Goal: Information Seeking & Learning: Learn about a topic

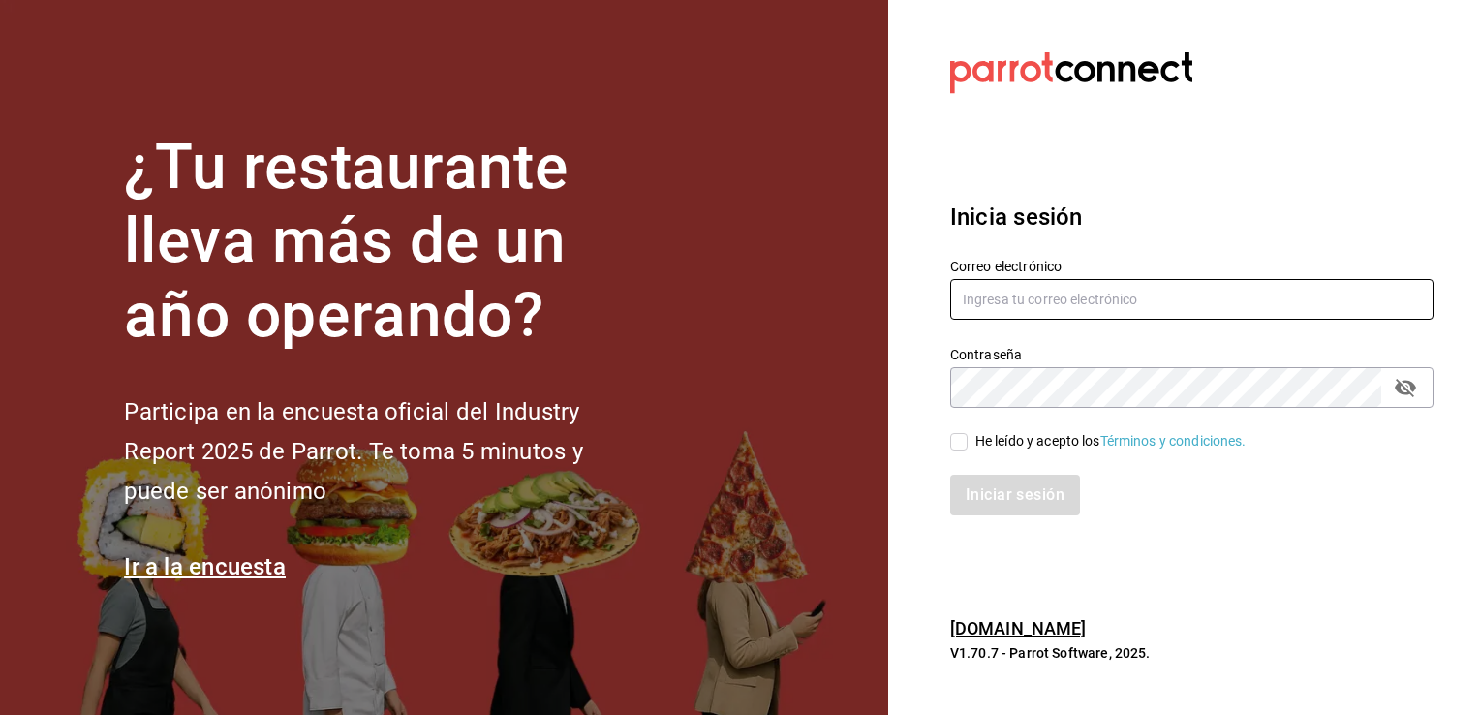
type input "[EMAIL_ADDRESS][DOMAIN_NAME]"
click at [962, 447] on input "He leído y acepto los Términos y condiciones." at bounding box center [958, 441] width 17 height 17
checkbox input "true"
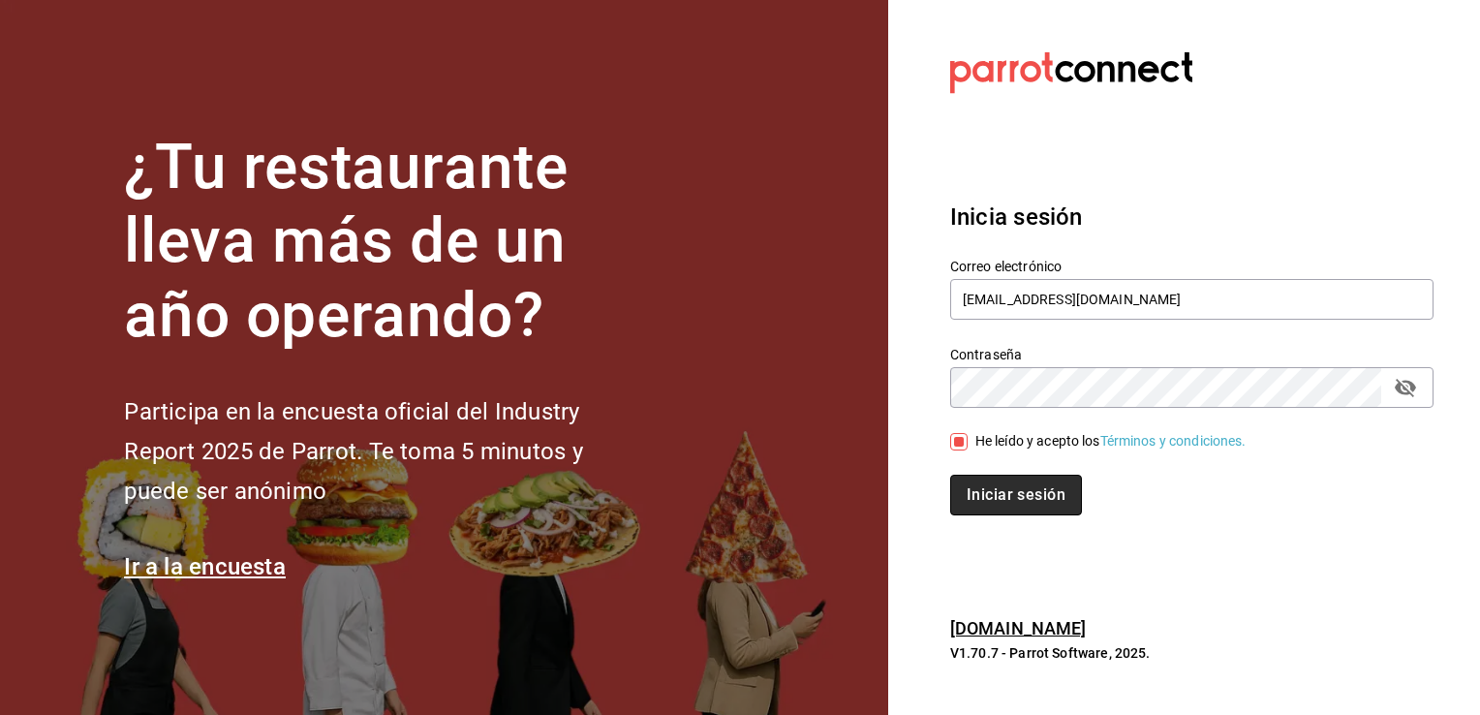
click at [982, 478] on button "Iniciar sesión" at bounding box center [1016, 495] width 132 height 41
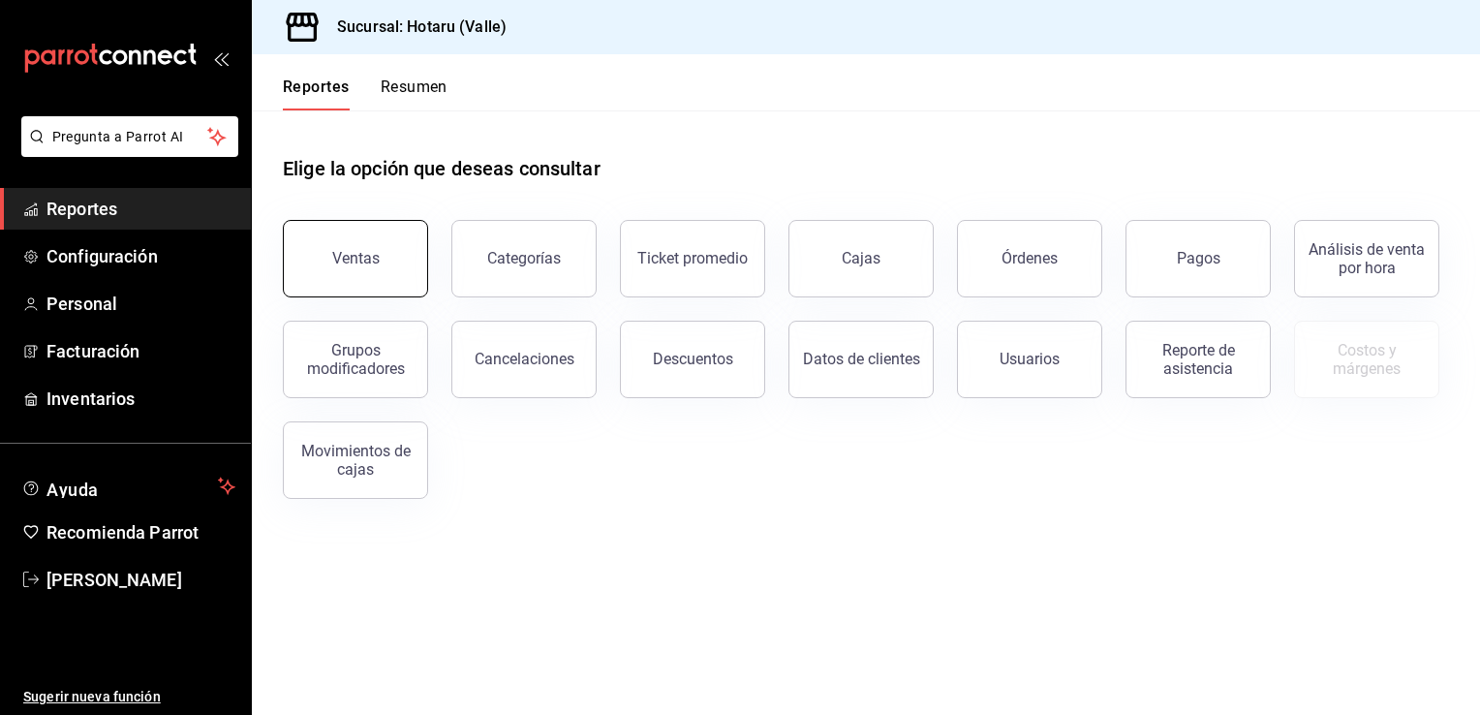
click at [408, 244] on button "Ventas" at bounding box center [355, 258] width 145 height 77
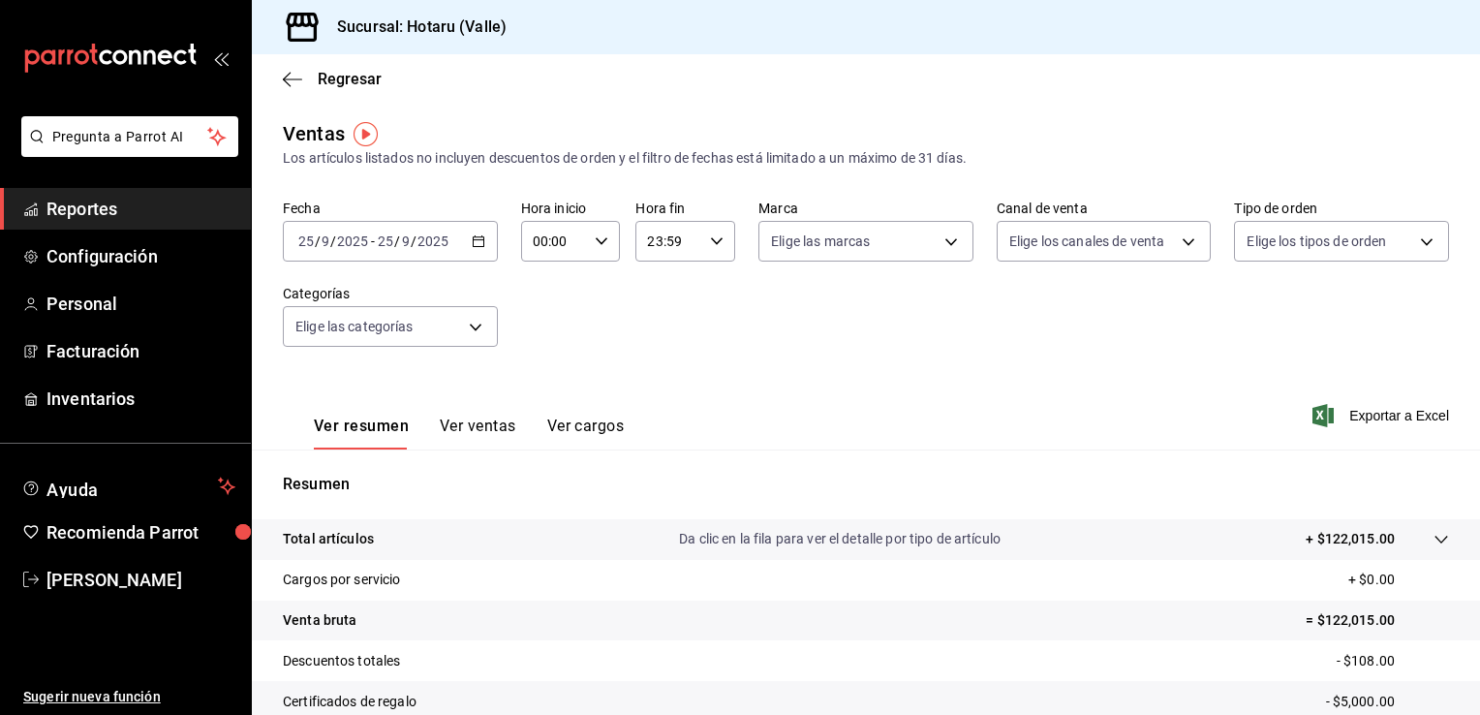
click at [476, 237] on \(Stroke\) "button" at bounding box center [479, 241] width 12 height 11
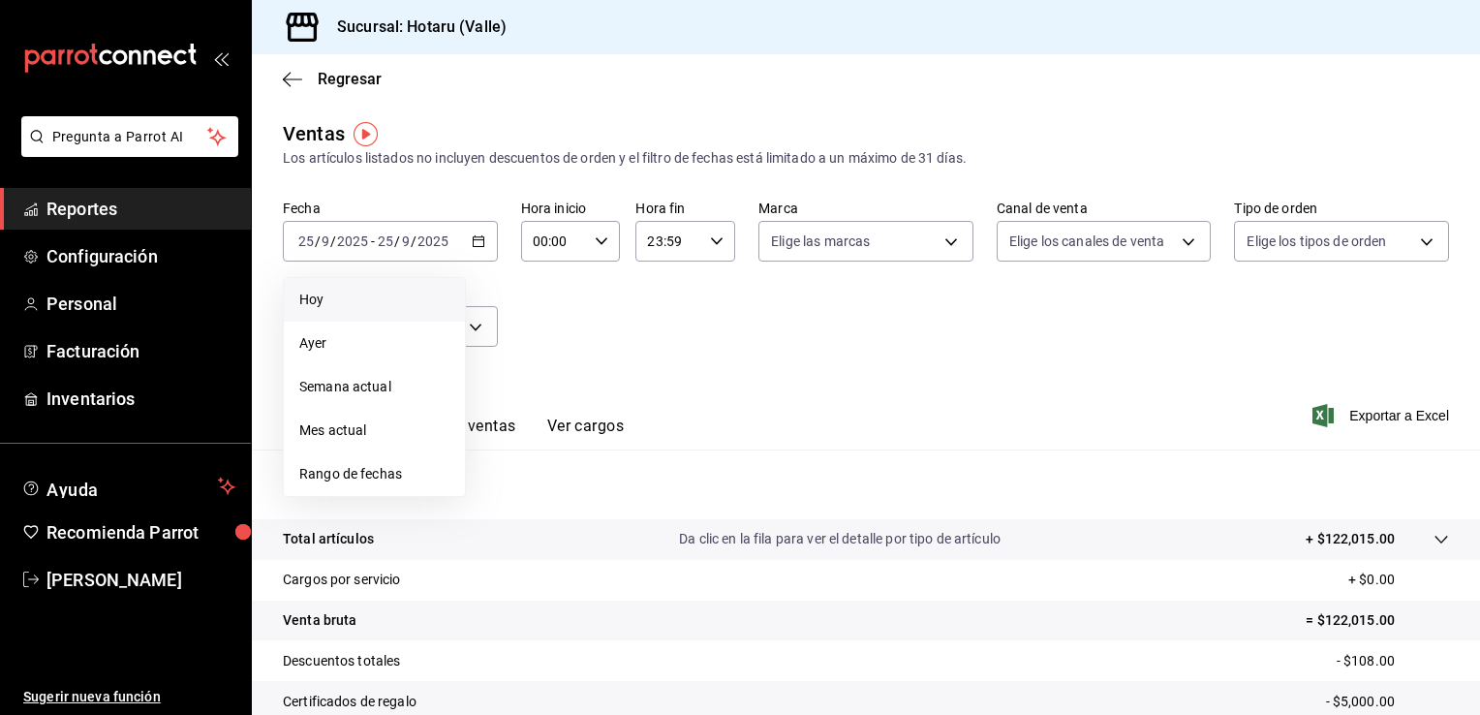
click at [395, 296] on span "Hoy" at bounding box center [374, 300] width 150 height 20
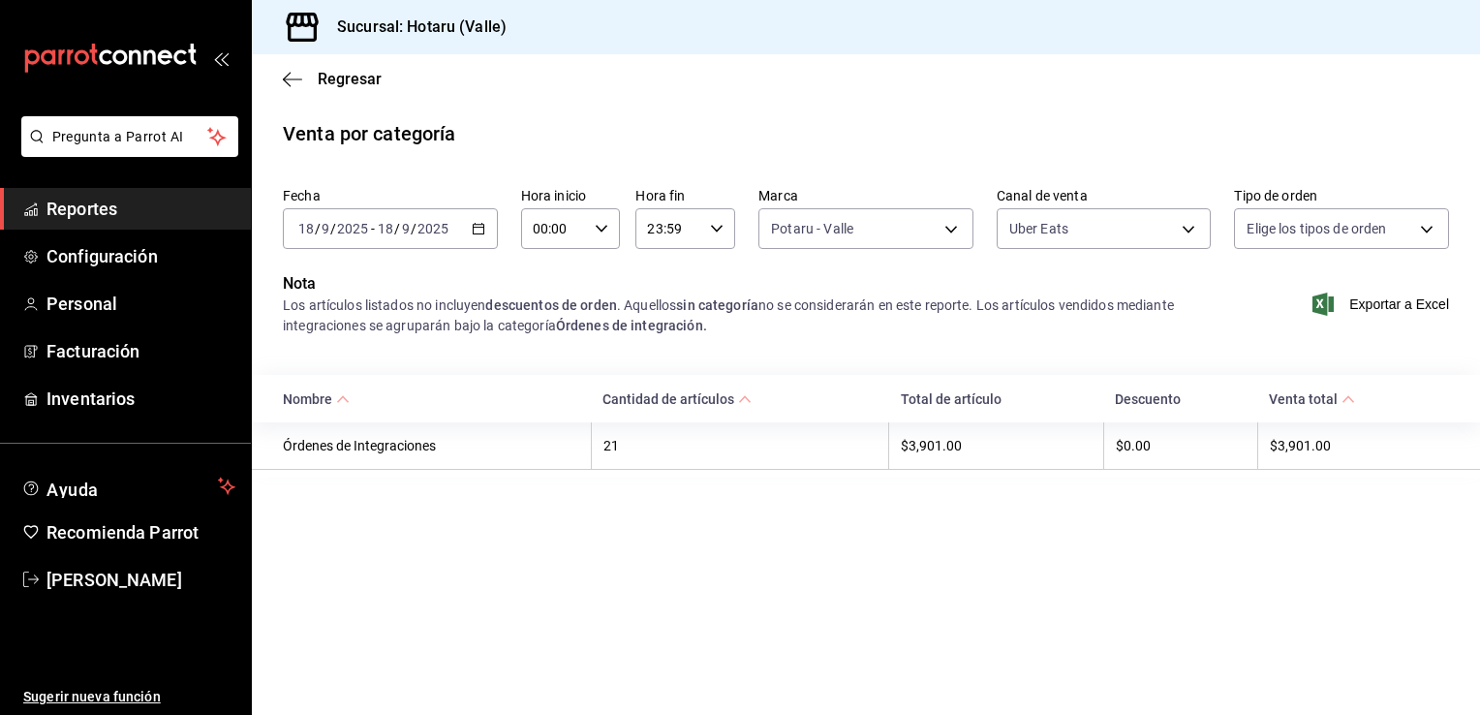
type input "619c758d-7c36-49c6-a756-e52d453908cb"
type input "UBER_EATS"
click at [475, 228] on icon "button" at bounding box center [479, 229] width 14 height 14
click at [284, 82] on icon "button" at bounding box center [292, 79] width 19 height 17
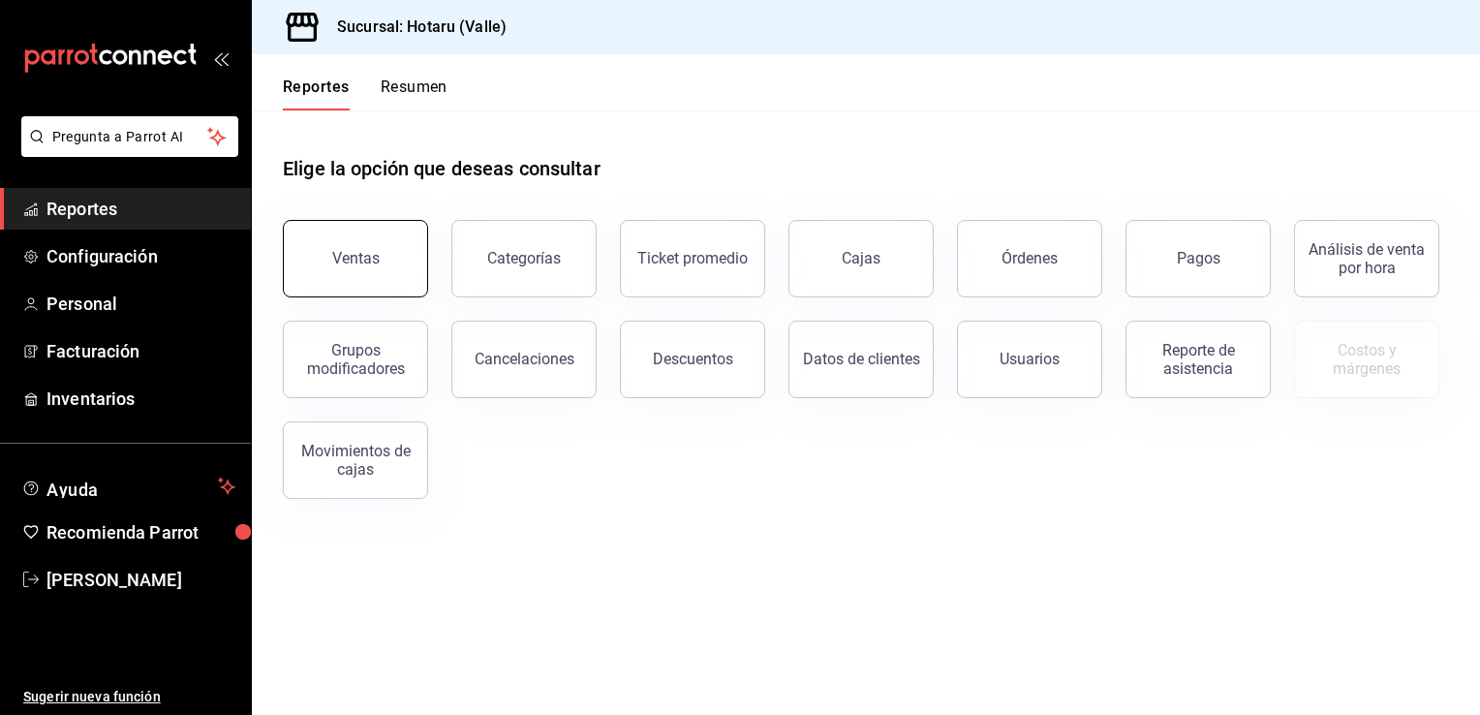
click at [332, 267] on button "Ventas" at bounding box center [355, 258] width 145 height 77
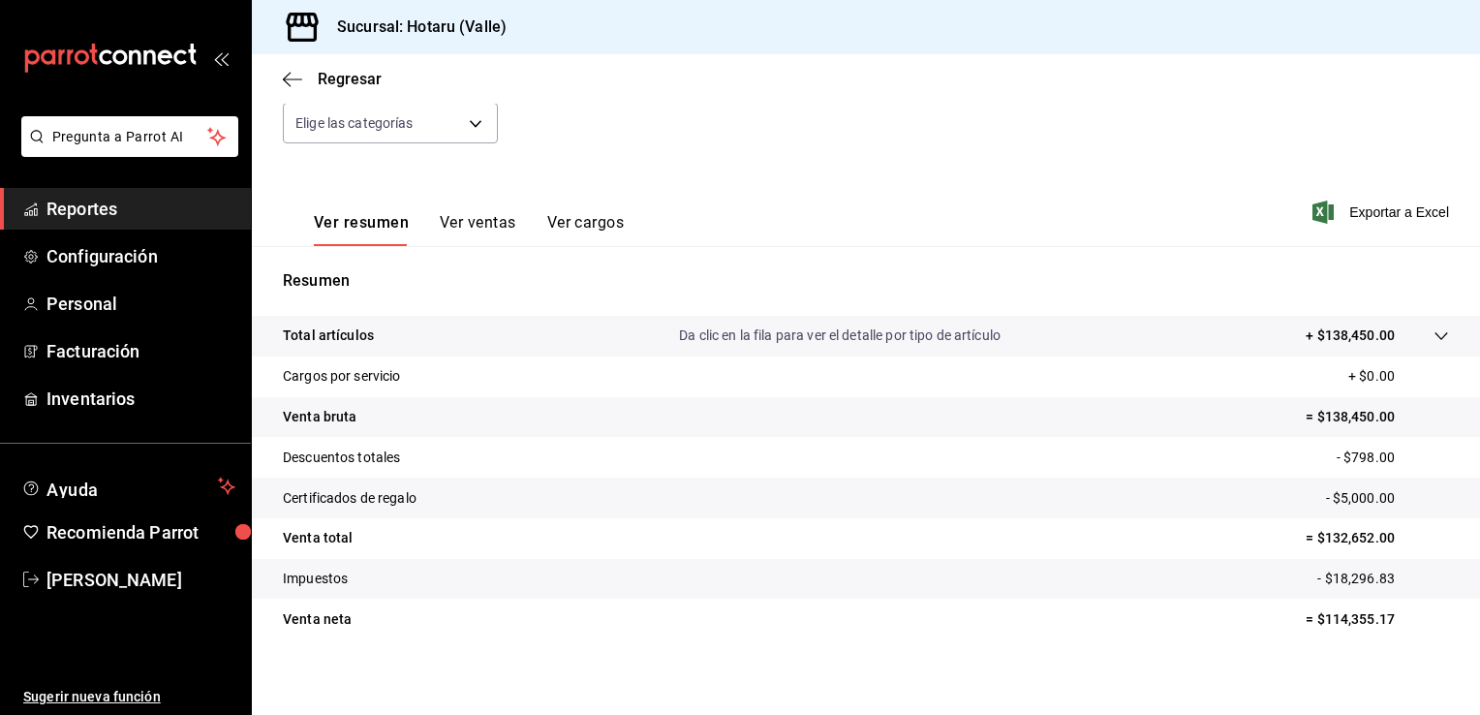
scroll to position [213, 0]
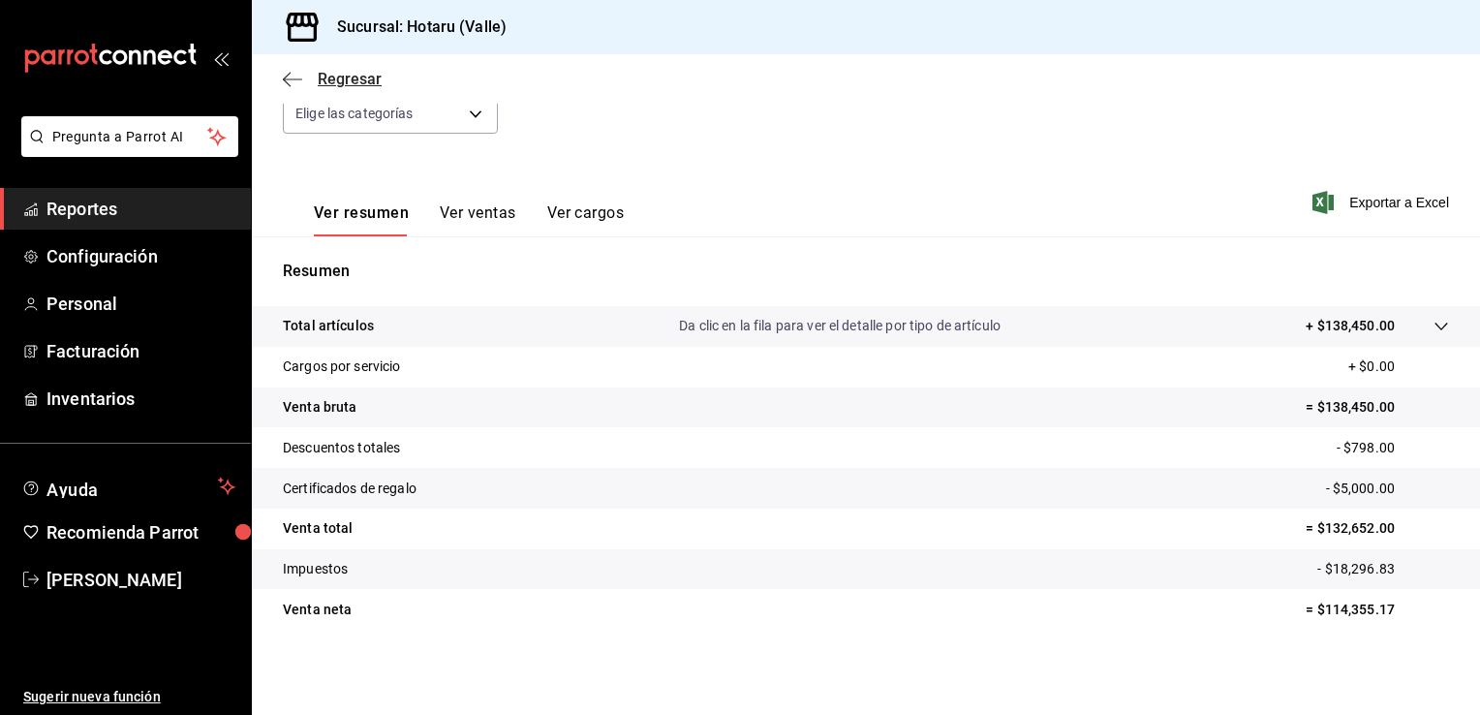
click at [292, 79] on icon "button" at bounding box center [292, 78] width 19 height 1
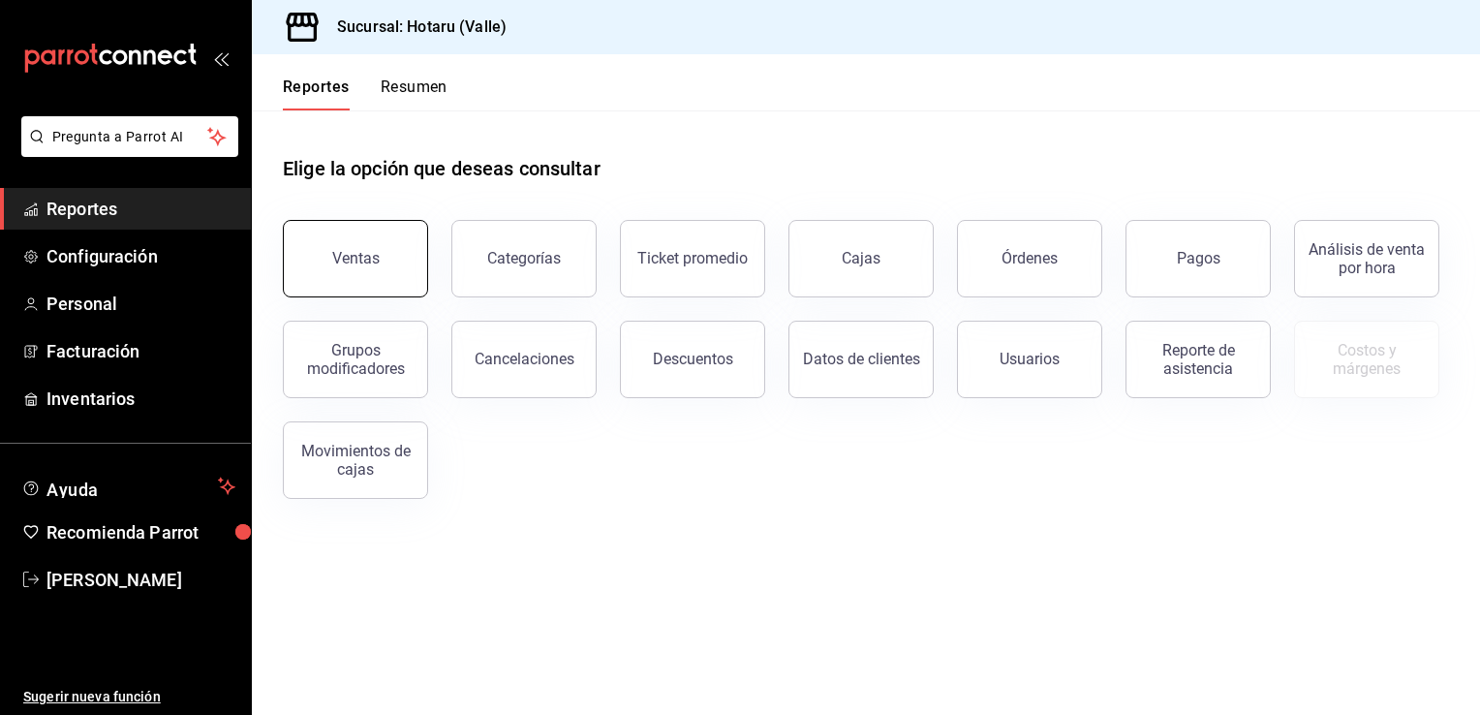
click at [365, 238] on button "Ventas" at bounding box center [355, 258] width 145 height 77
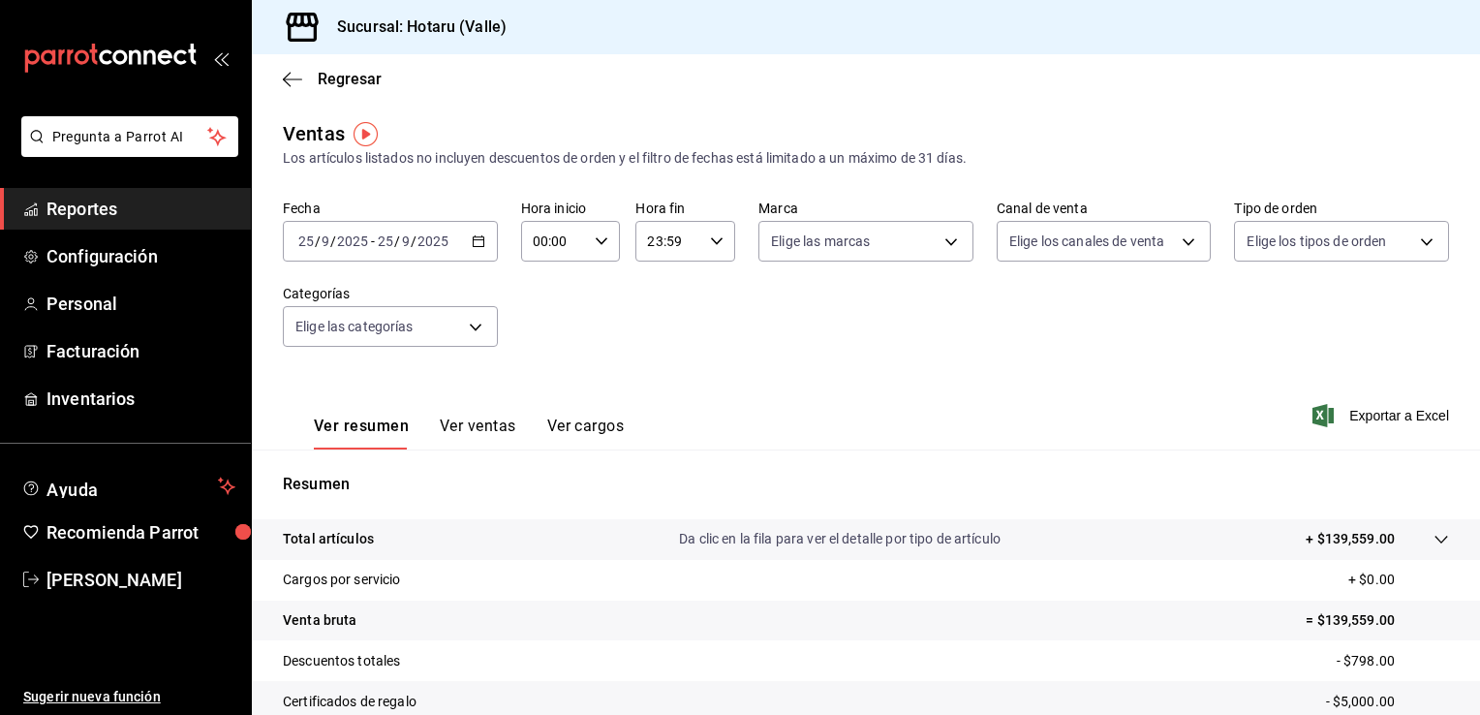
click at [473, 424] on button "Ver ventas" at bounding box center [478, 432] width 77 height 33
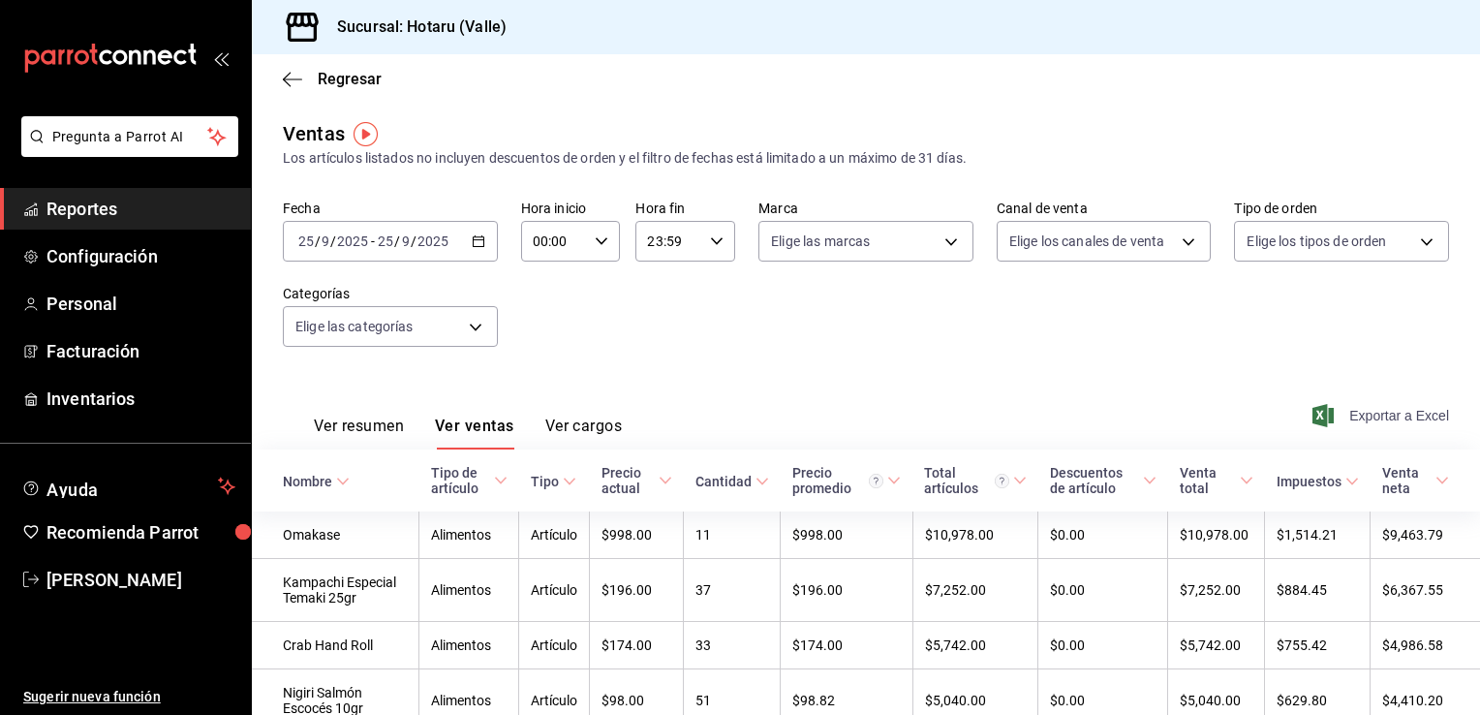
click at [1383, 419] on span "Exportar a Excel" at bounding box center [1382, 415] width 133 height 23
click at [279, 71] on div "Regresar" at bounding box center [866, 78] width 1228 height 49
click at [283, 76] on icon "button" at bounding box center [292, 79] width 19 height 17
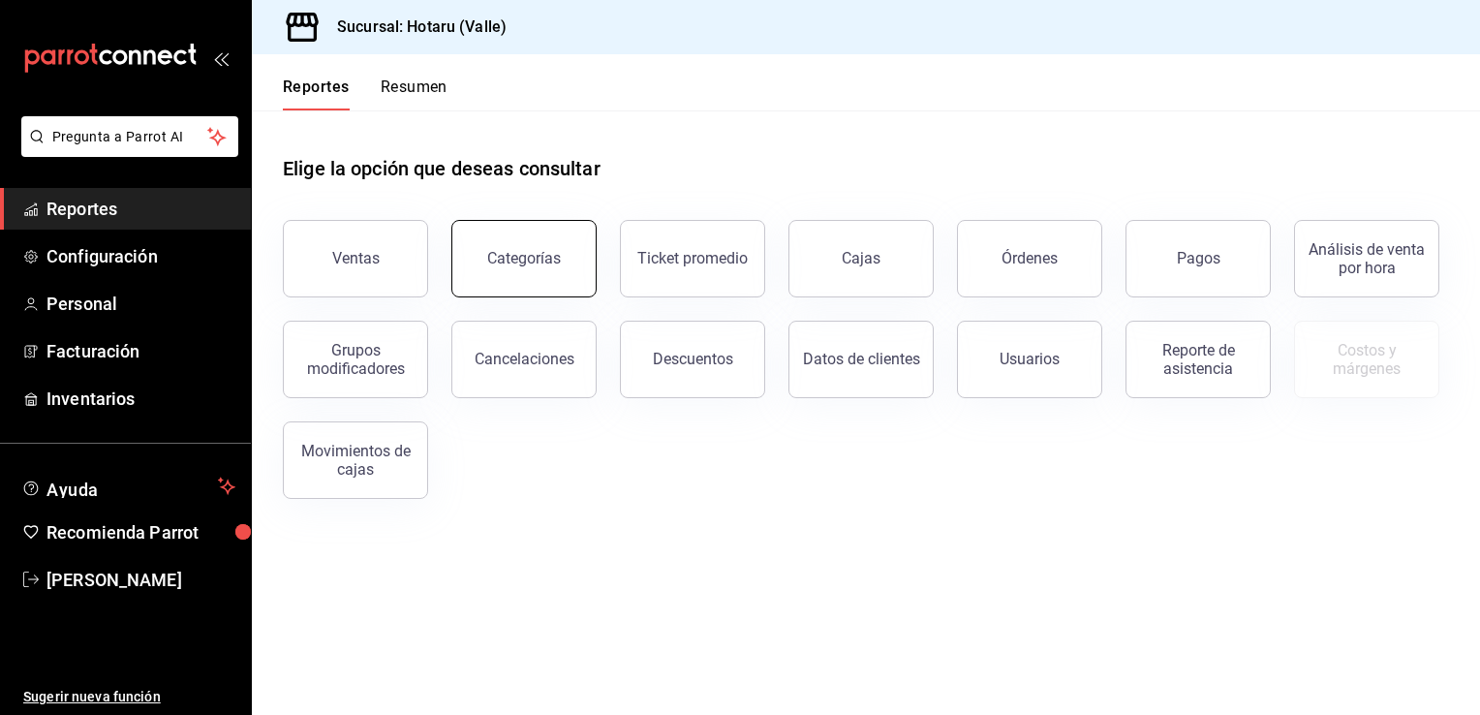
click at [541, 290] on button "Categorías" at bounding box center [523, 258] width 145 height 77
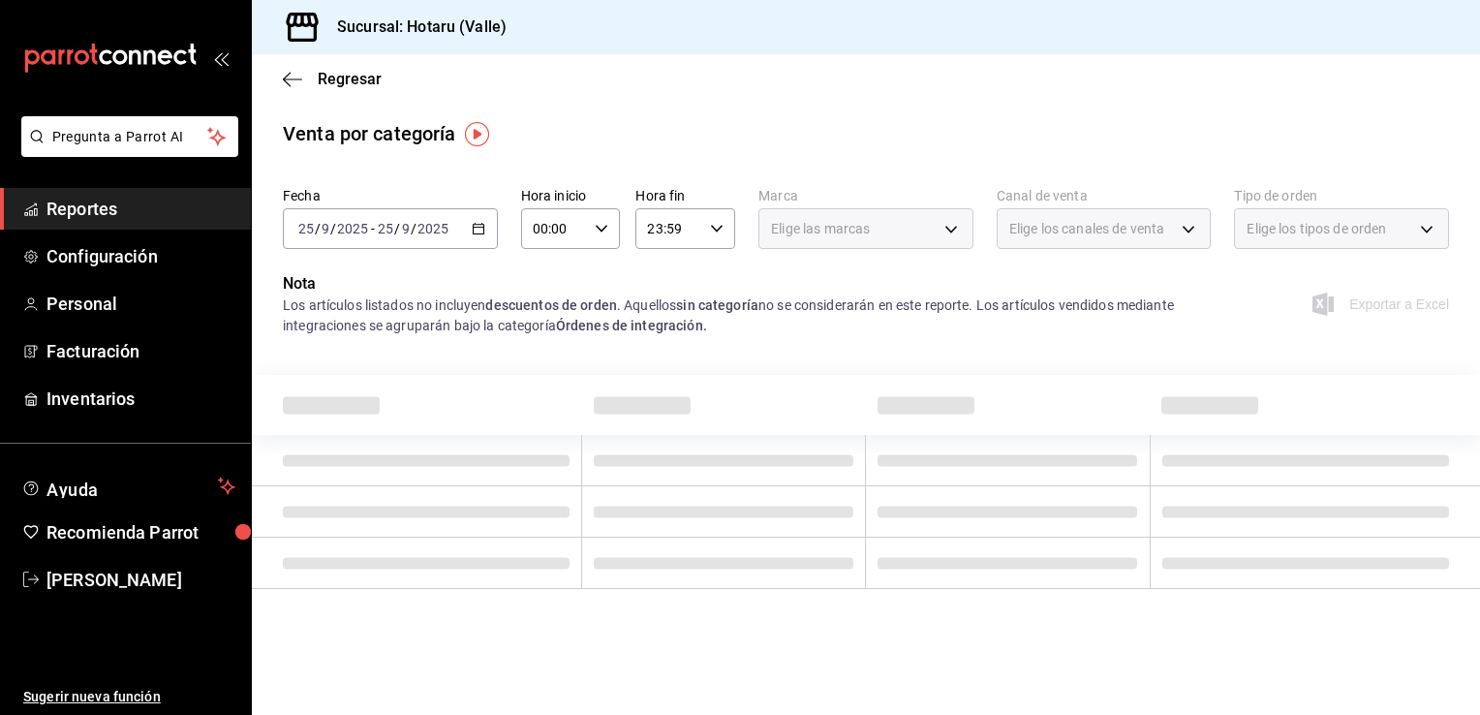
click at [1186, 230] on div "Elige los canales de venta" at bounding box center [1104, 228] width 215 height 41
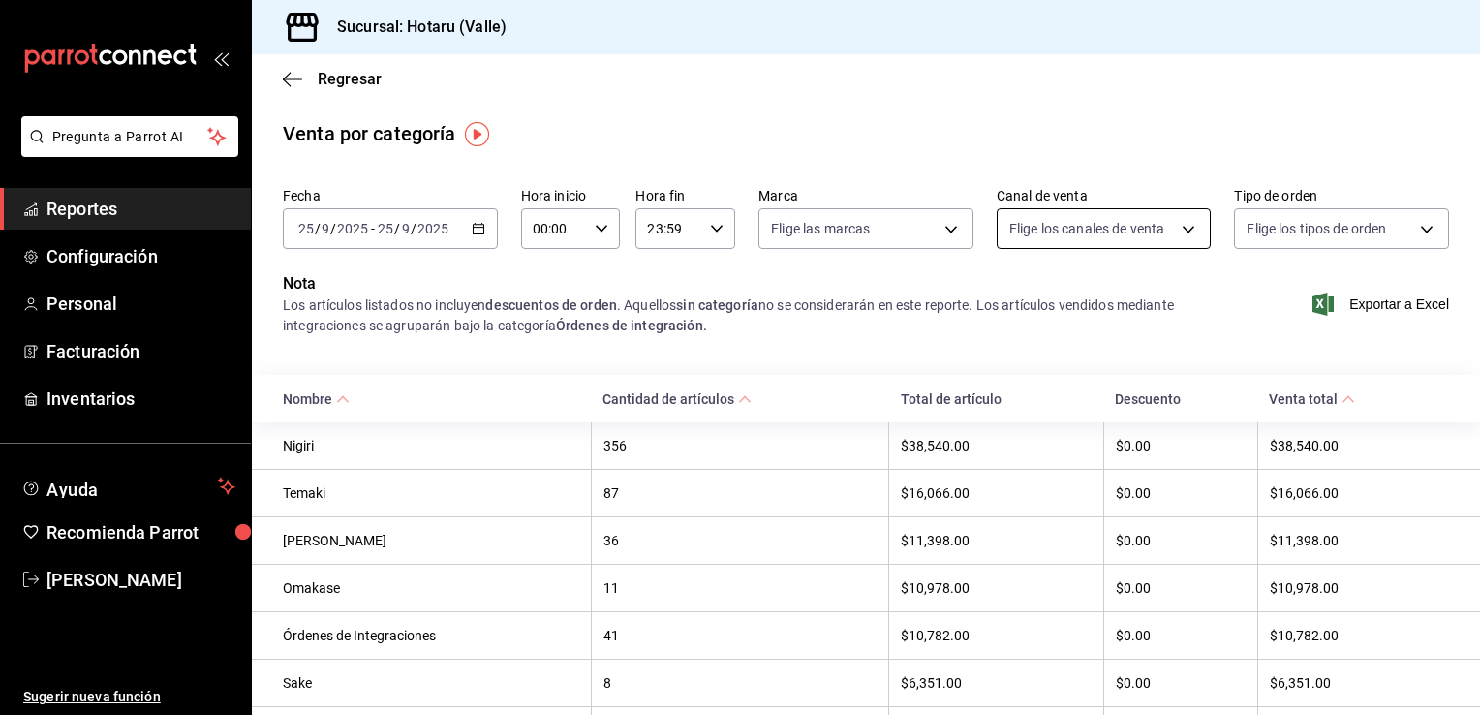
click at [1174, 230] on body "Pregunta a Parrot AI Reportes Configuración Personal Facturación Inventarios Ay…" at bounding box center [740, 357] width 1480 height 715
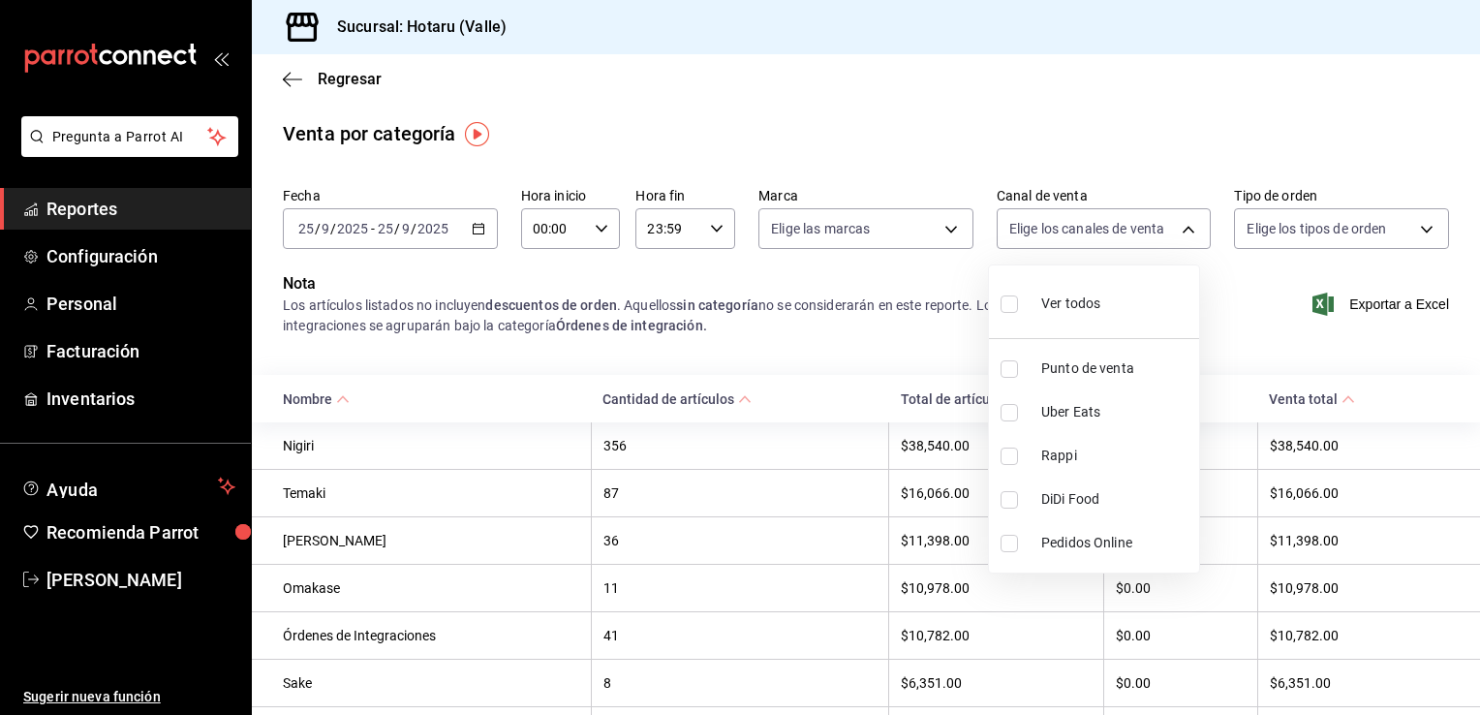
click at [1010, 450] on input "checkbox" at bounding box center [1008, 455] width 17 height 17
checkbox input "true"
type input "RAPPI"
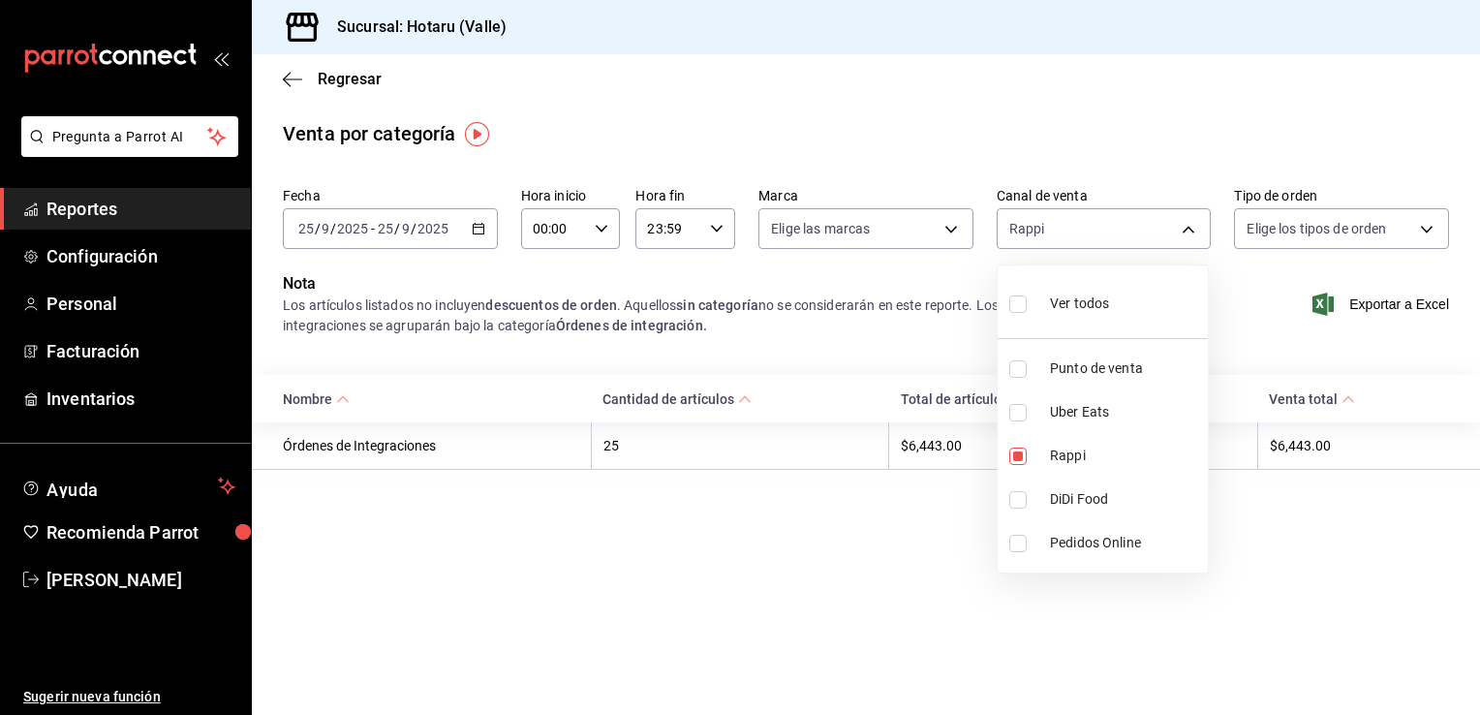
click at [951, 234] on div at bounding box center [740, 357] width 1480 height 715
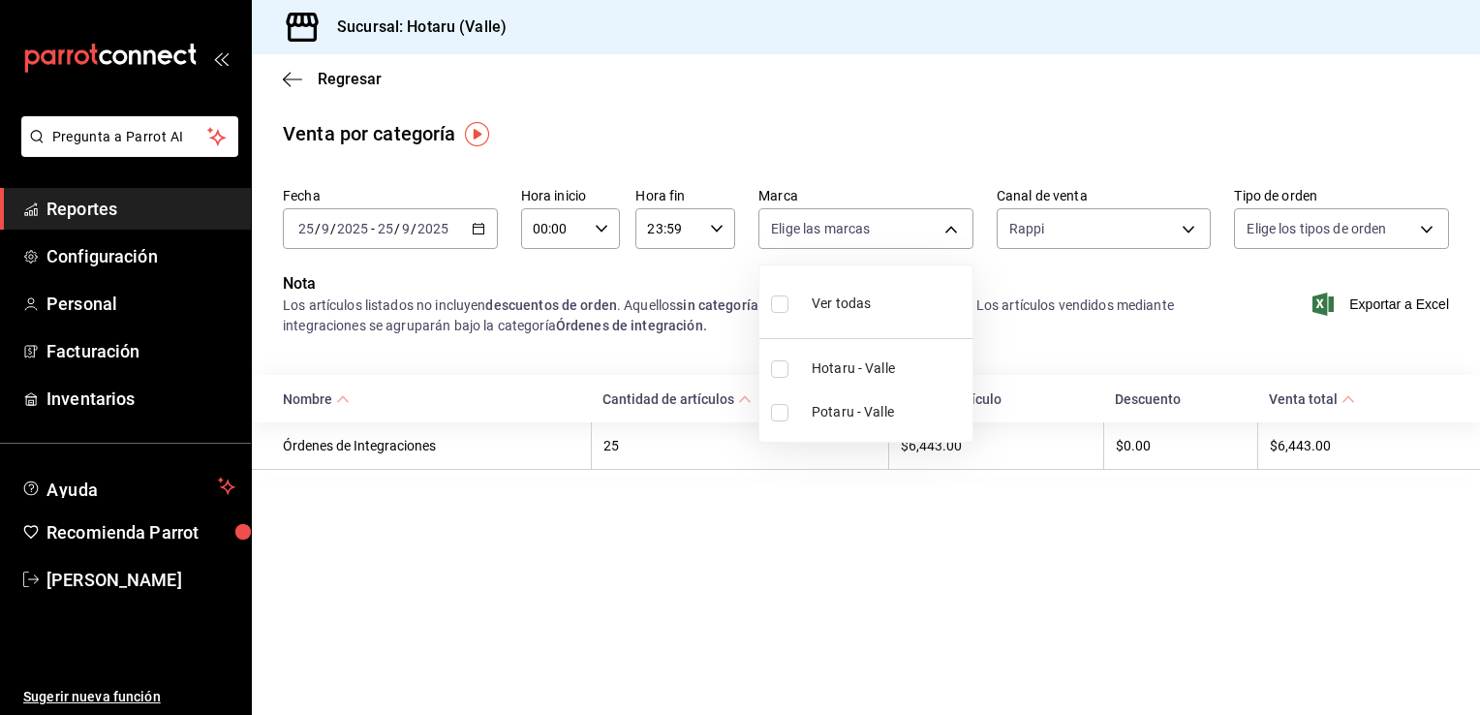
click at [951, 234] on body "Pregunta a Parrot AI Reportes Configuración Personal Facturación Inventarios Ay…" at bounding box center [740, 357] width 1480 height 715
click at [779, 411] on input "checkbox" at bounding box center [779, 412] width 17 height 17
checkbox input "true"
type input "619c758d-7c36-49c6-a756-e52d453908cb"
click at [288, 81] on div at bounding box center [740, 357] width 1480 height 715
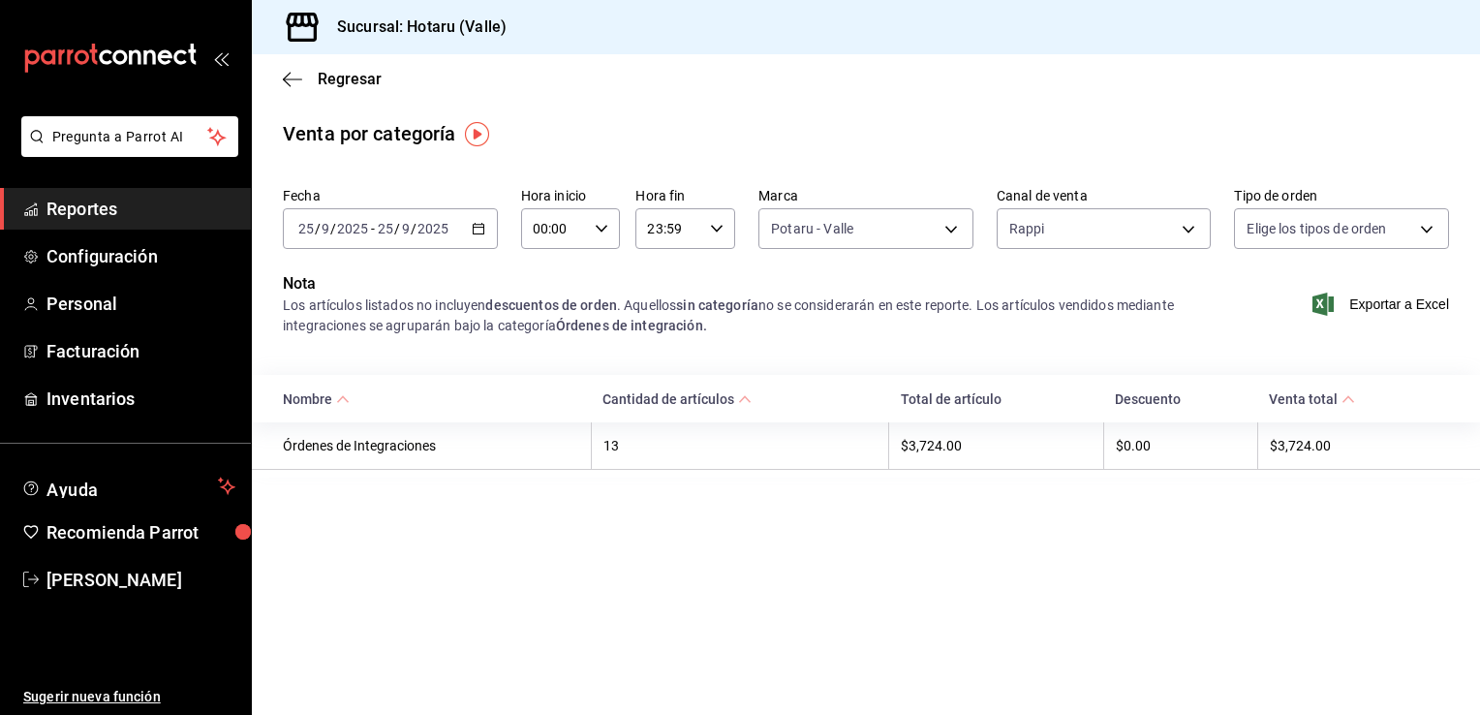
click at [288, 81] on icon "button" at bounding box center [292, 79] width 19 height 17
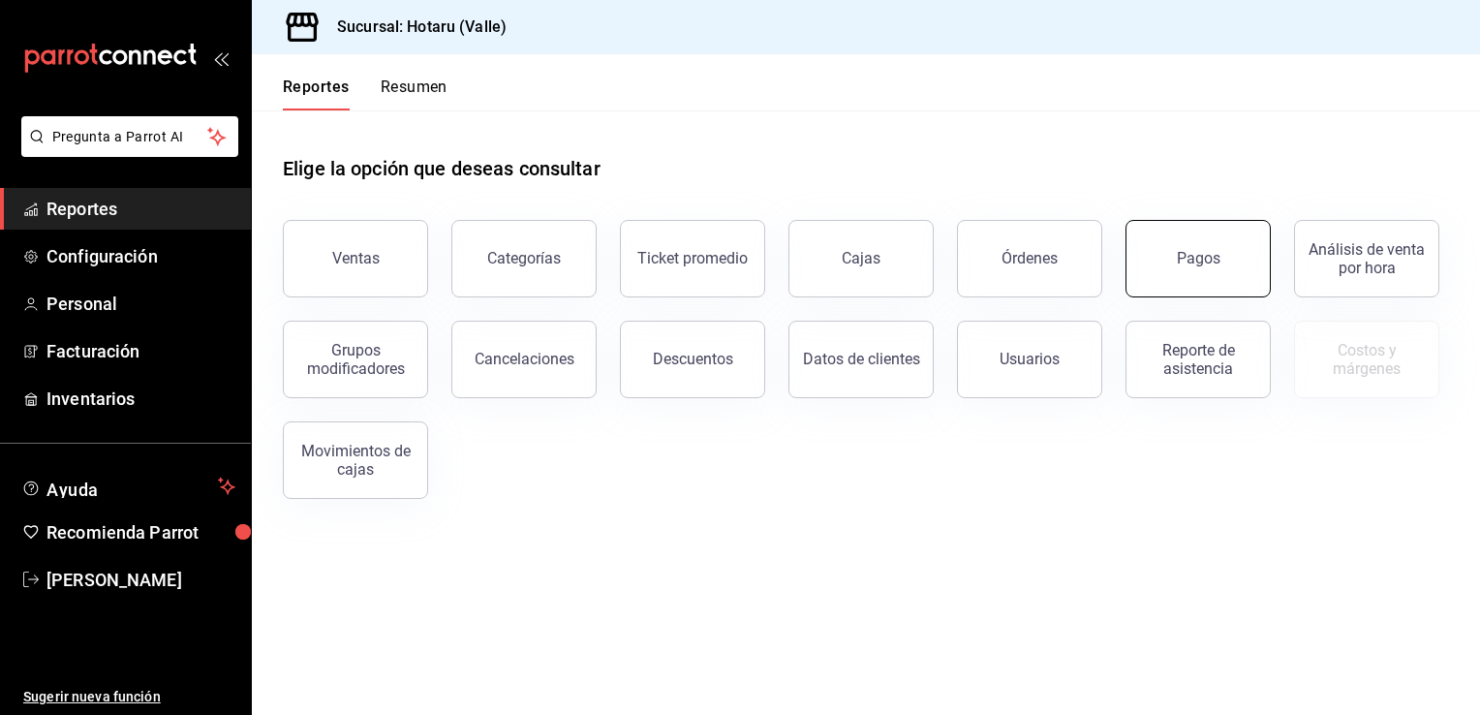
click at [1176, 233] on button "Pagos" at bounding box center [1197, 258] width 145 height 77
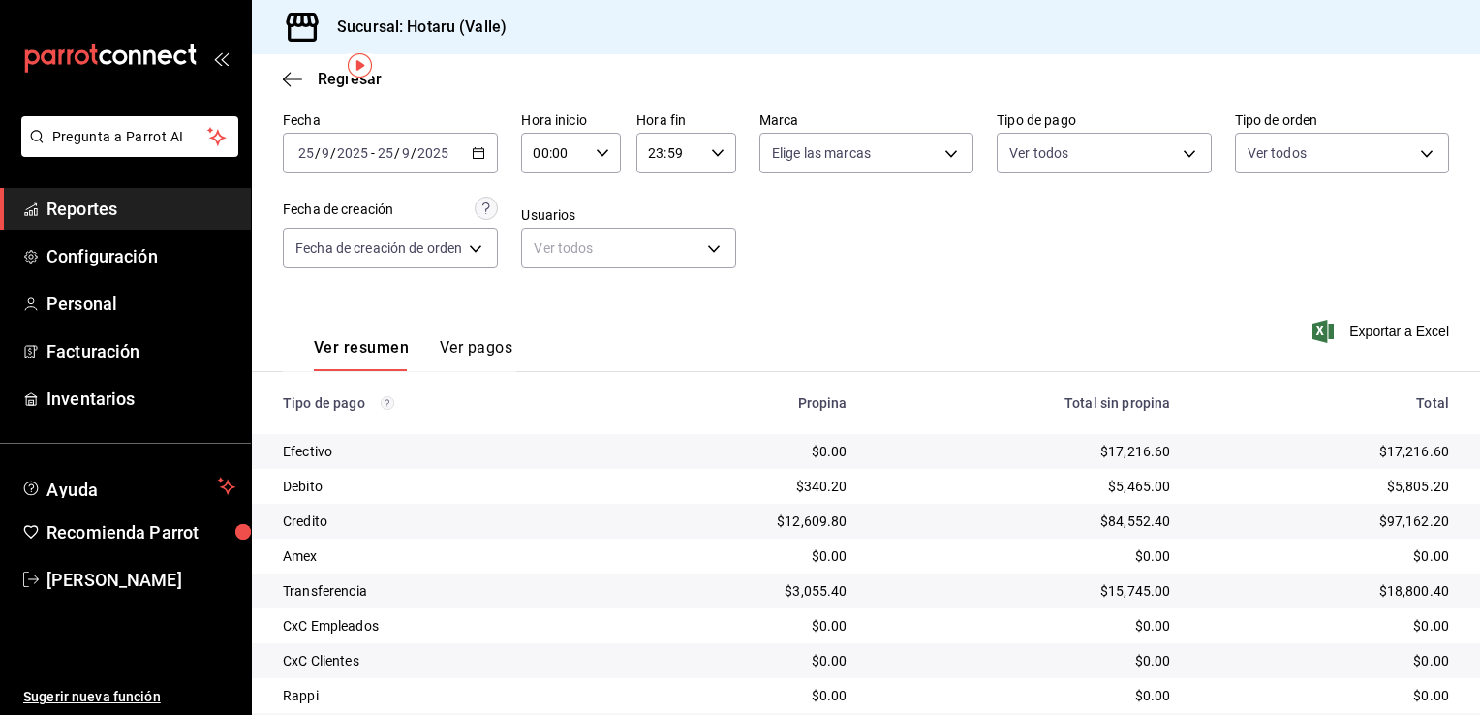
scroll to position [68, 0]
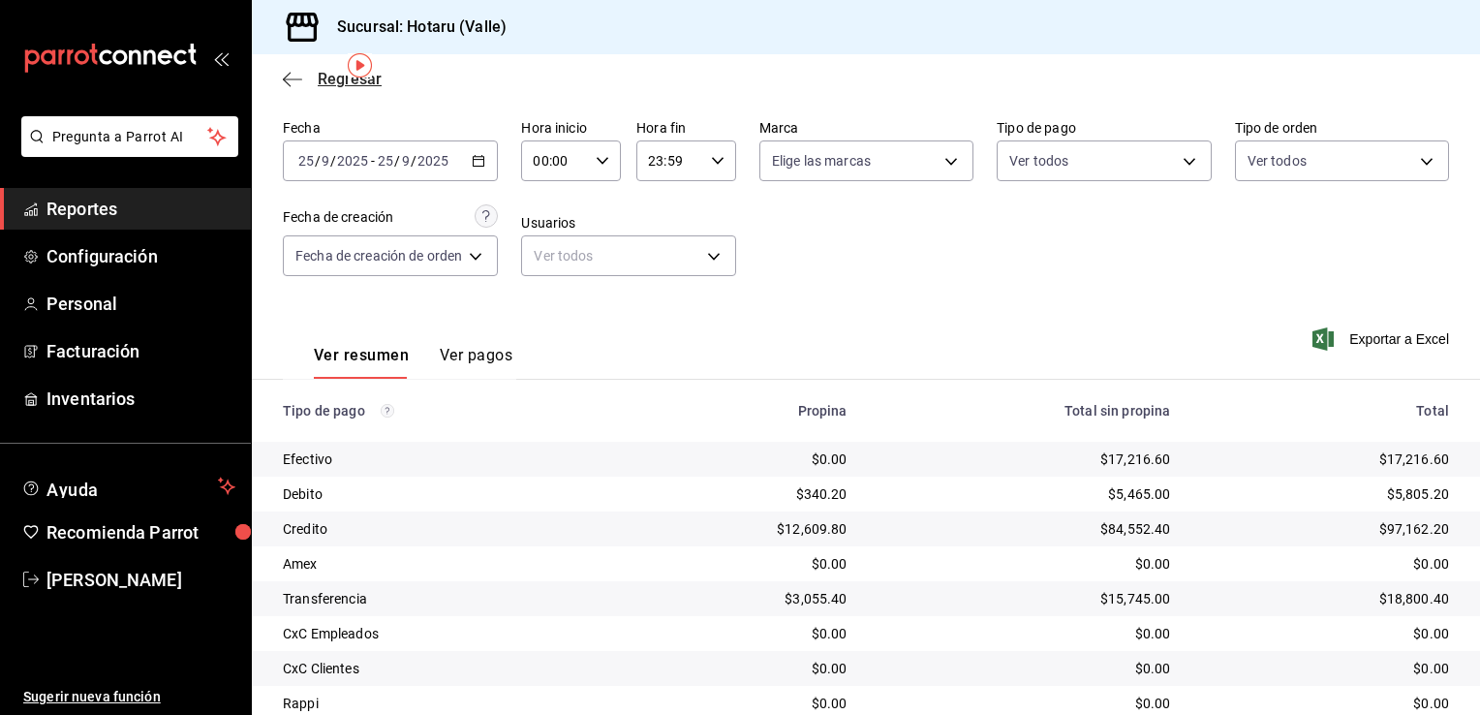
click at [290, 78] on icon "button" at bounding box center [292, 78] width 19 height 1
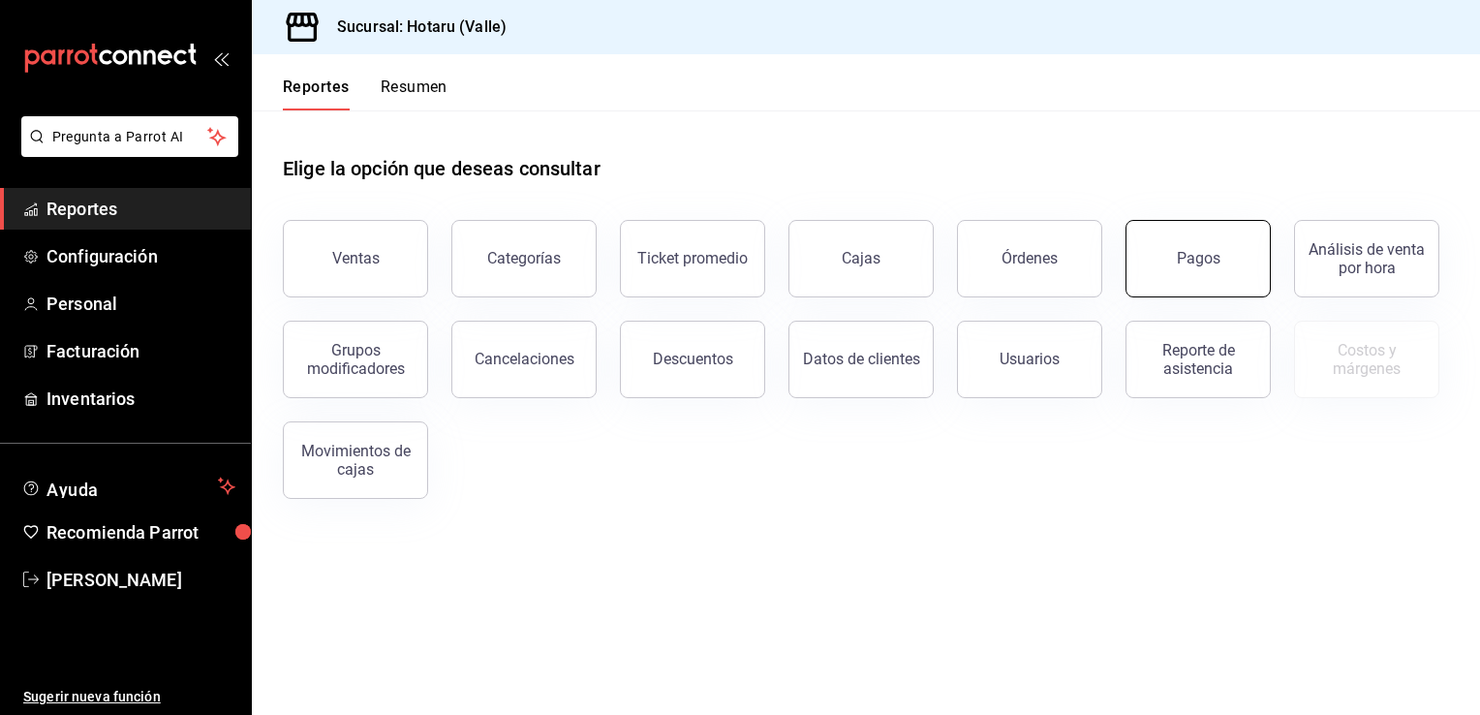
click at [1174, 273] on button "Pagos" at bounding box center [1197, 258] width 145 height 77
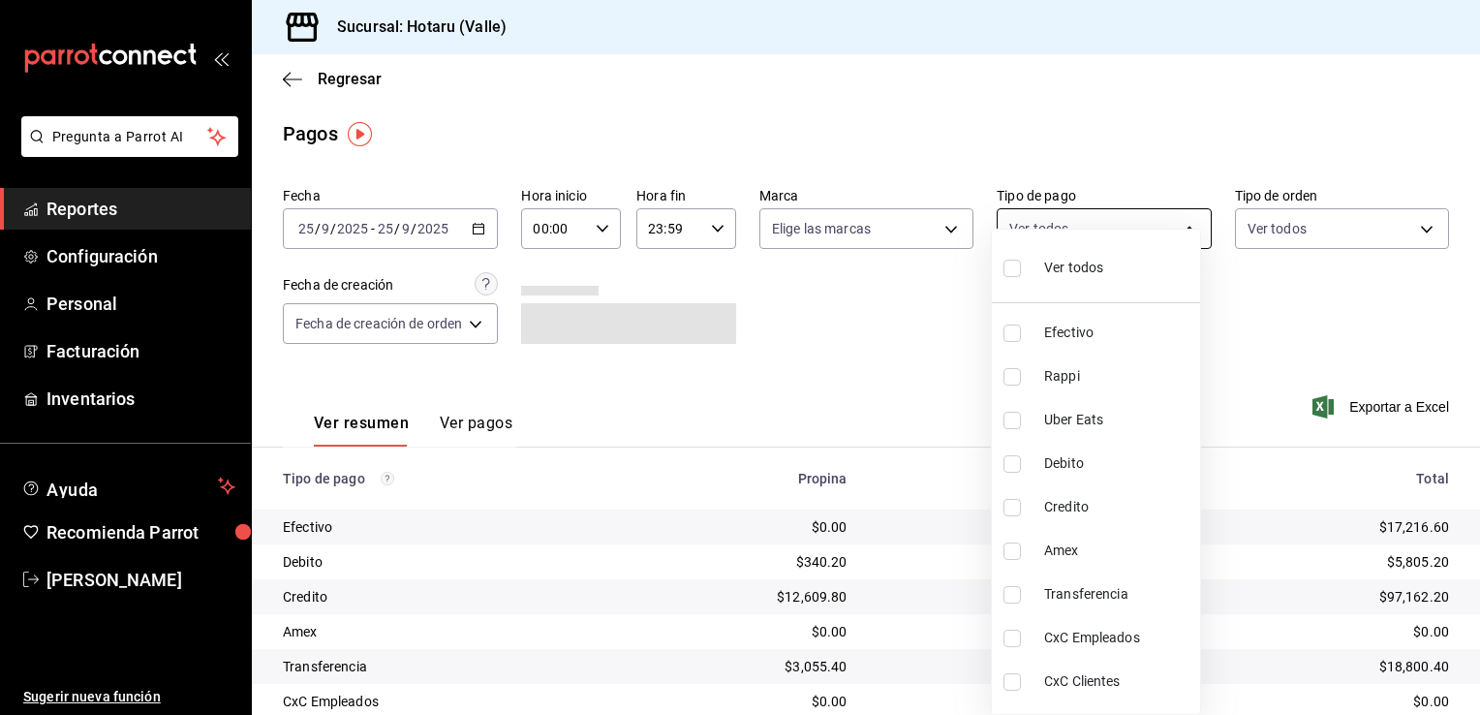
click at [1172, 230] on body "Pregunta a Parrot AI Reportes Configuración Personal Facturación Inventarios Ay…" at bounding box center [740, 357] width 1480 height 715
click at [1011, 418] on input "checkbox" at bounding box center [1011, 420] width 17 height 17
checkbox input "true"
type input "9c476278-1040-4afe-a888-0d64b4bee47a"
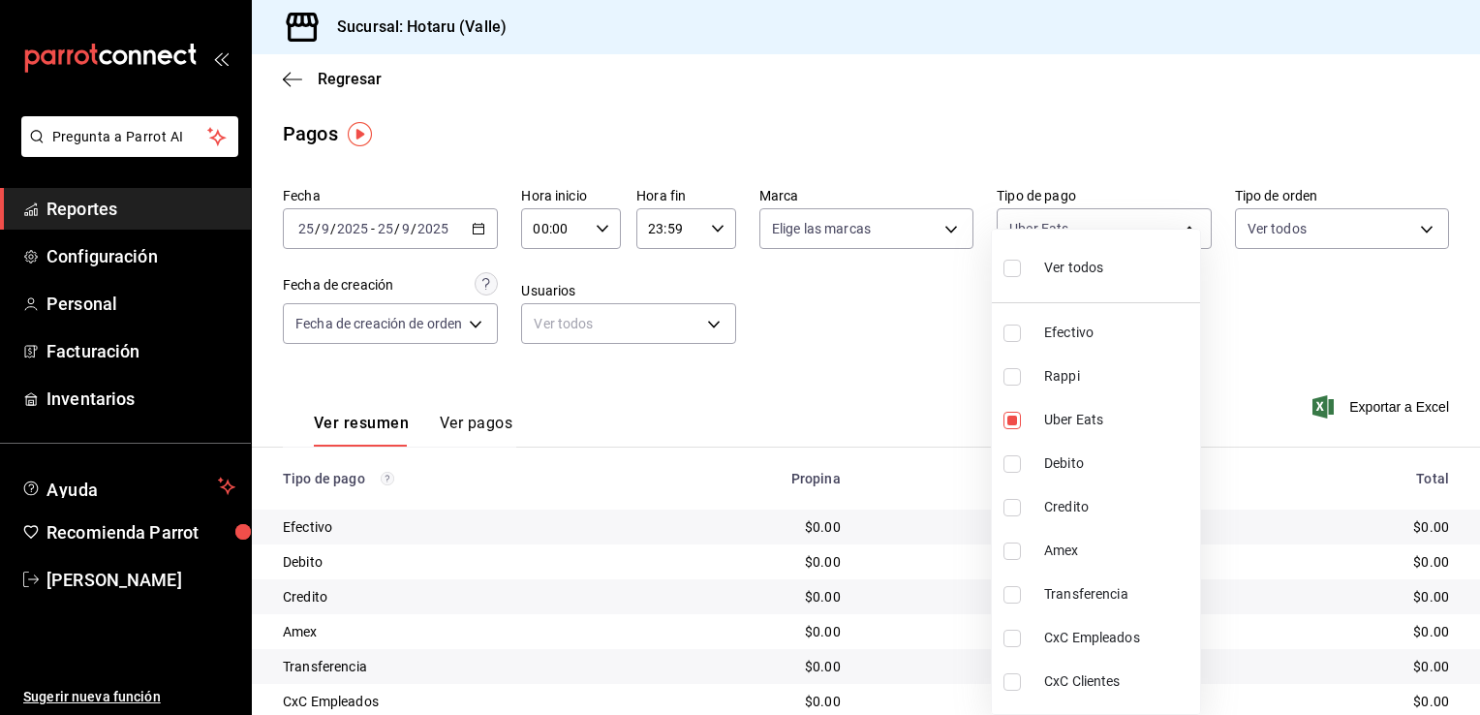
click at [946, 227] on div at bounding box center [740, 357] width 1480 height 715
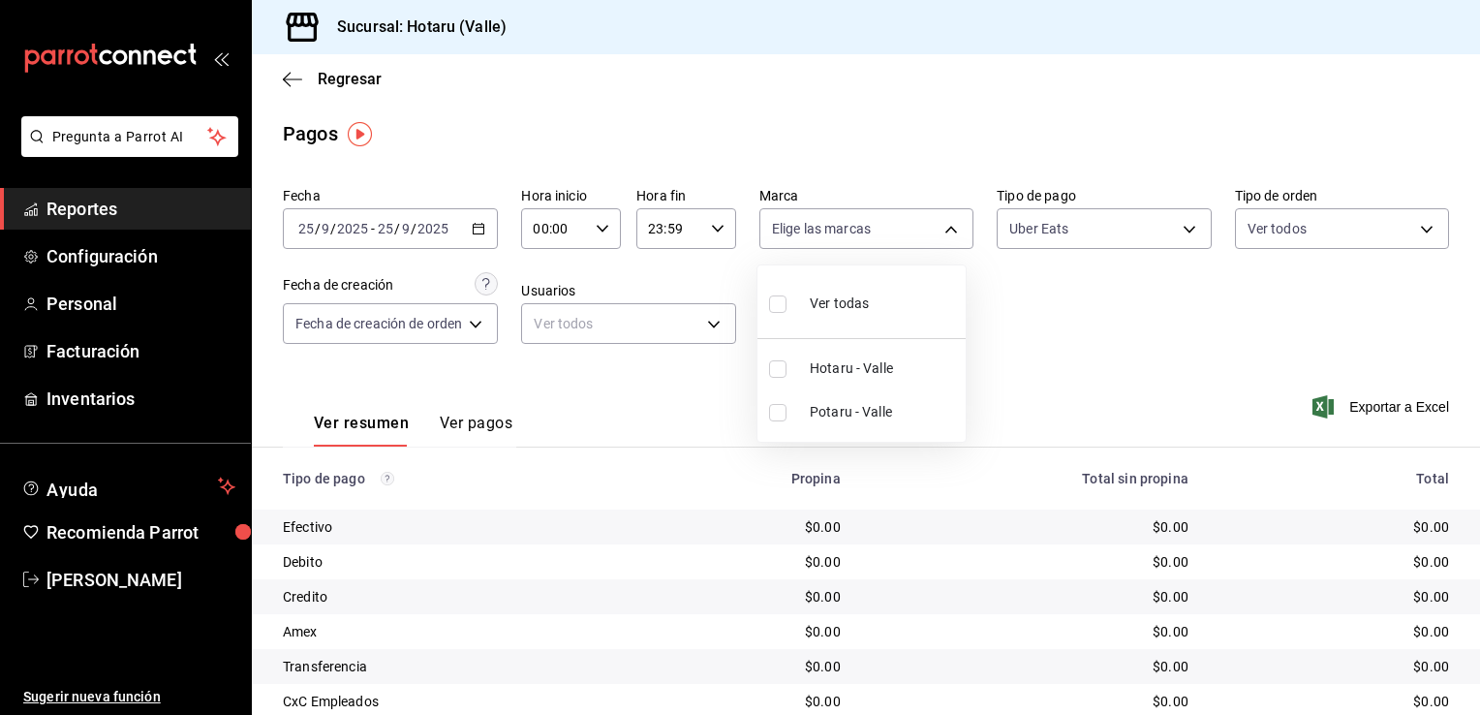
click at [946, 227] on body "Pregunta a Parrot AI Reportes Configuración Personal Facturación Inventarios Ay…" at bounding box center [740, 357] width 1480 height 715
click at [776, 408] on input "checkbox" at bounding box center [777, 412] width 17 height 17
checkbox input "true"
type input "619c758d-7c36-49c6-a756-e52d453908cb"
click at [461, 428] on div at bounding box center [740, 357] width 1480 height 715
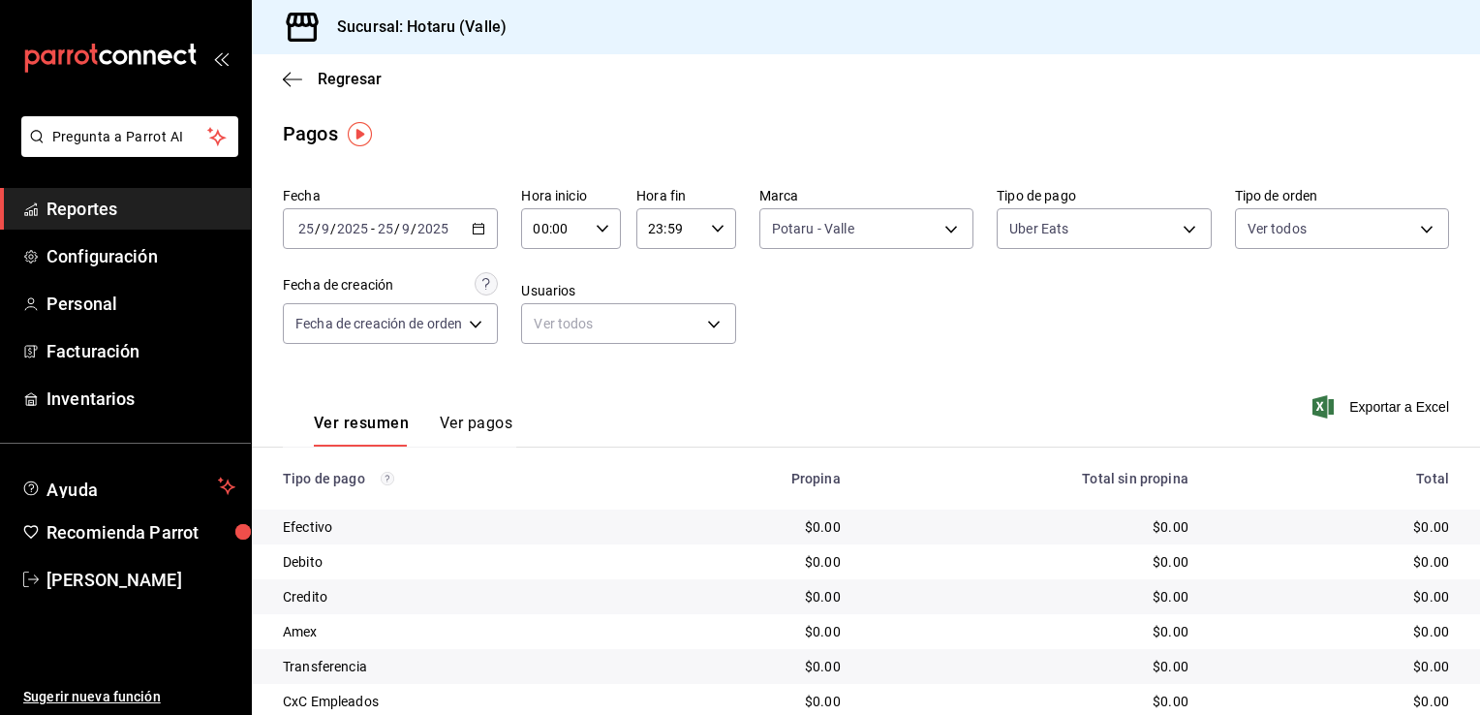
click at [461, 428] on button "Ver pagos" at bounding box center [476, 430] width 73 height 33
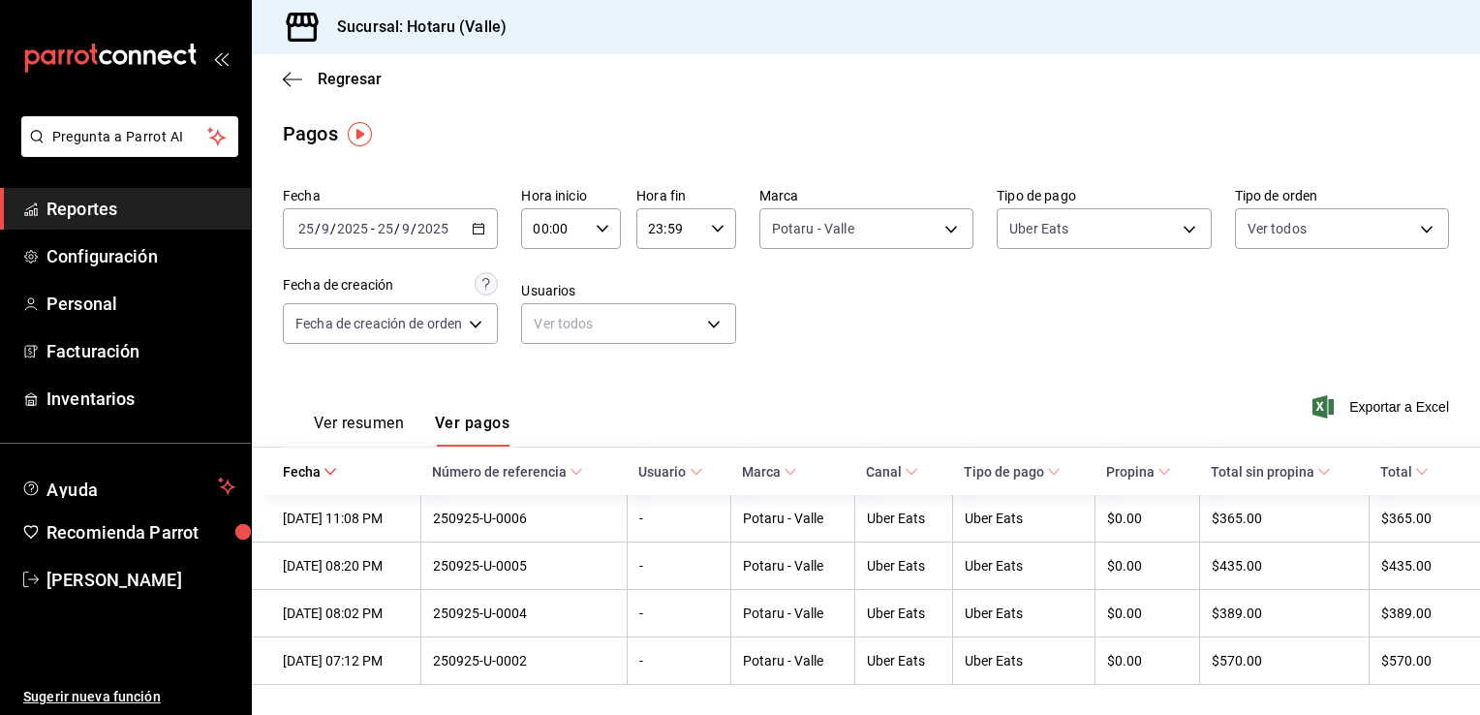
click at [385, 415] on button "Ver resumen" at bounding box center [359, 430] width 90 height 33
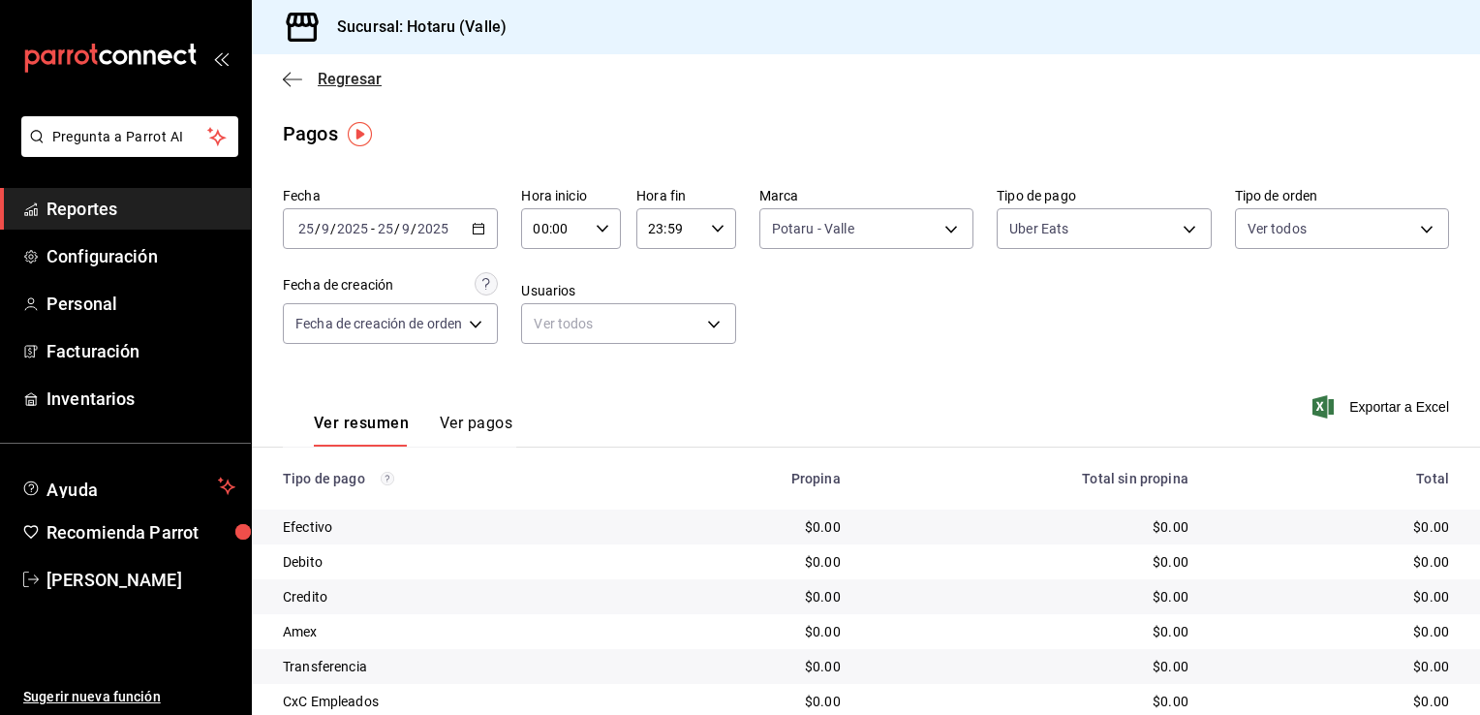
click at [289, 76] on icon "button" at bounding box center [292, 79] width 19 height 17
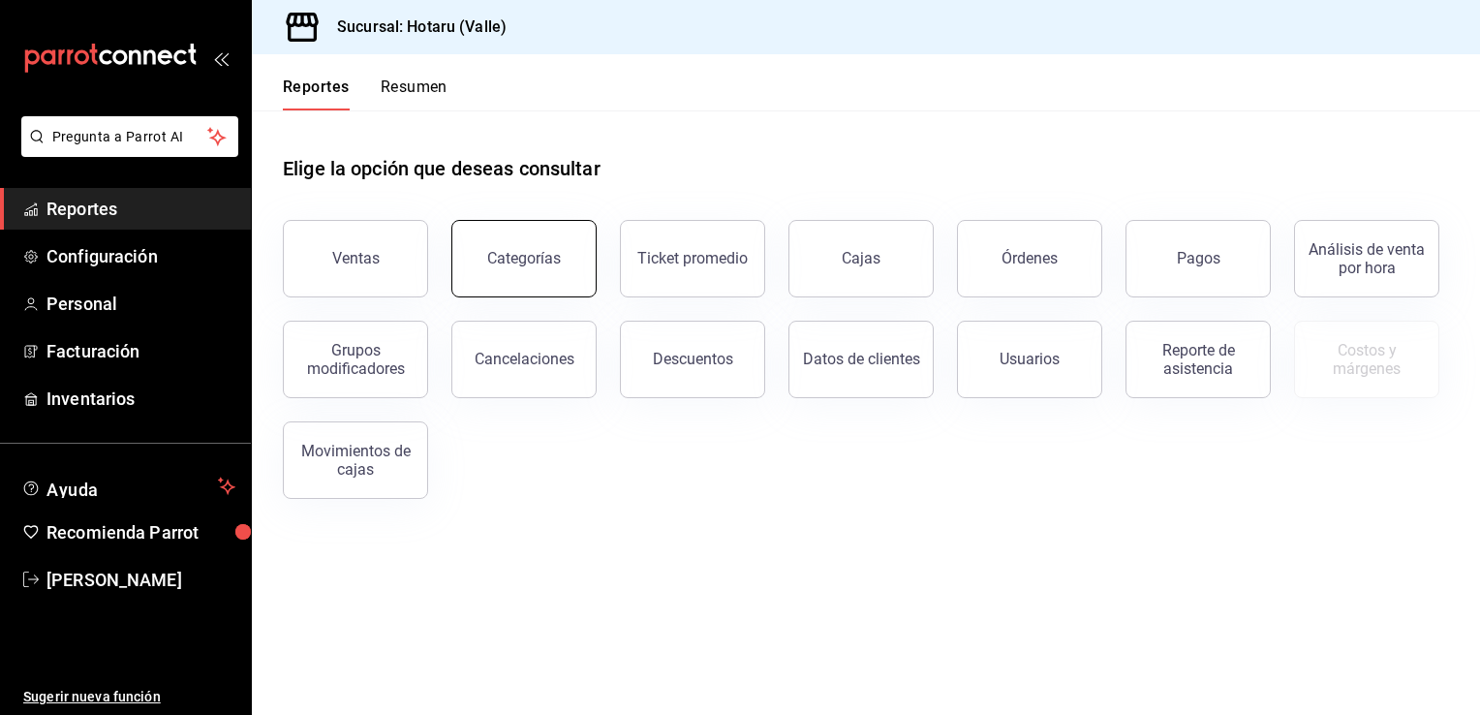
click at [547, 271] on button "Categorías" at bounding box center [523, 258] width 145 height 77
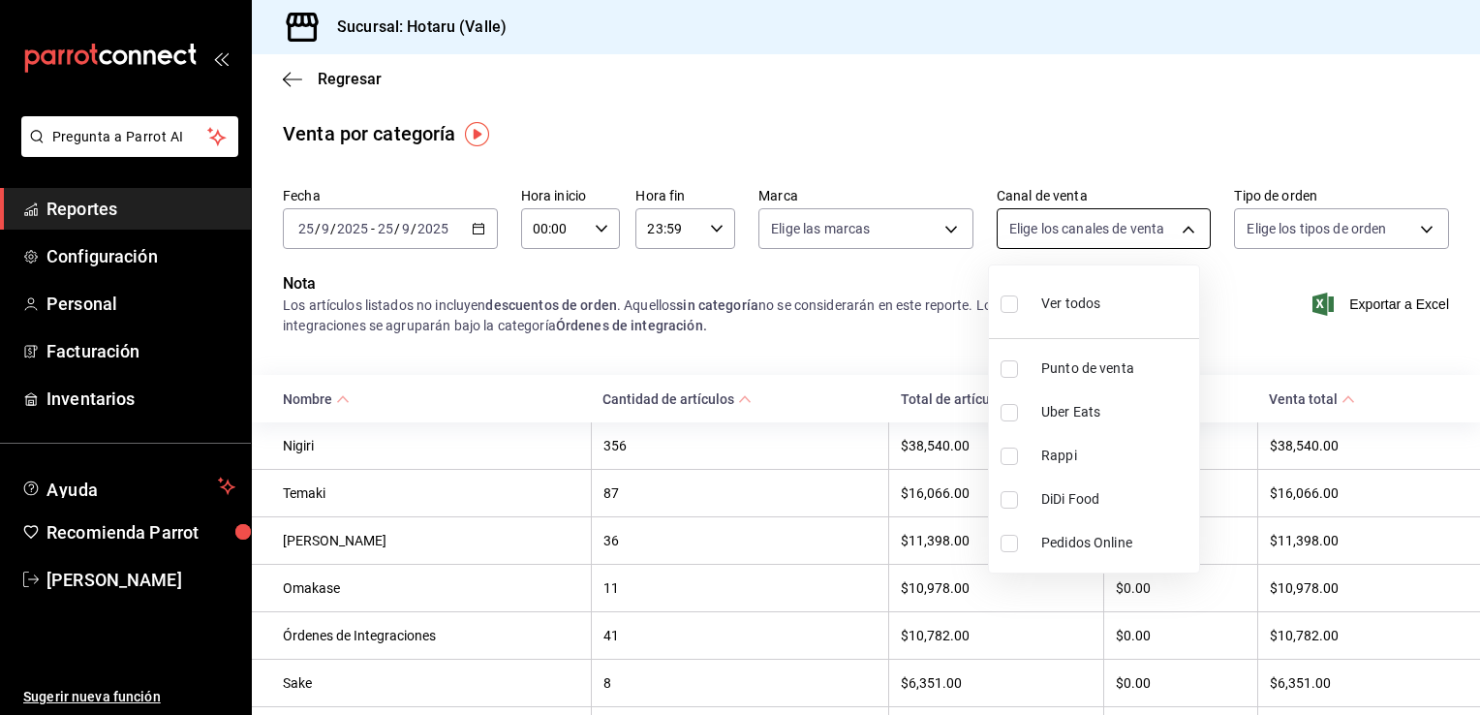
click at [1174, 230] on body "Pregunta a Parrot AI Reportes Configuración Personal Facturación Inventarios Ay…" at bounding box center [740, 357] width 1480 height 715
click at [1011, 408] on input "checkbox" at bounding box center [1008, 412] width 17 height 17
checkbox input "true"
type input "UBER_EATS"
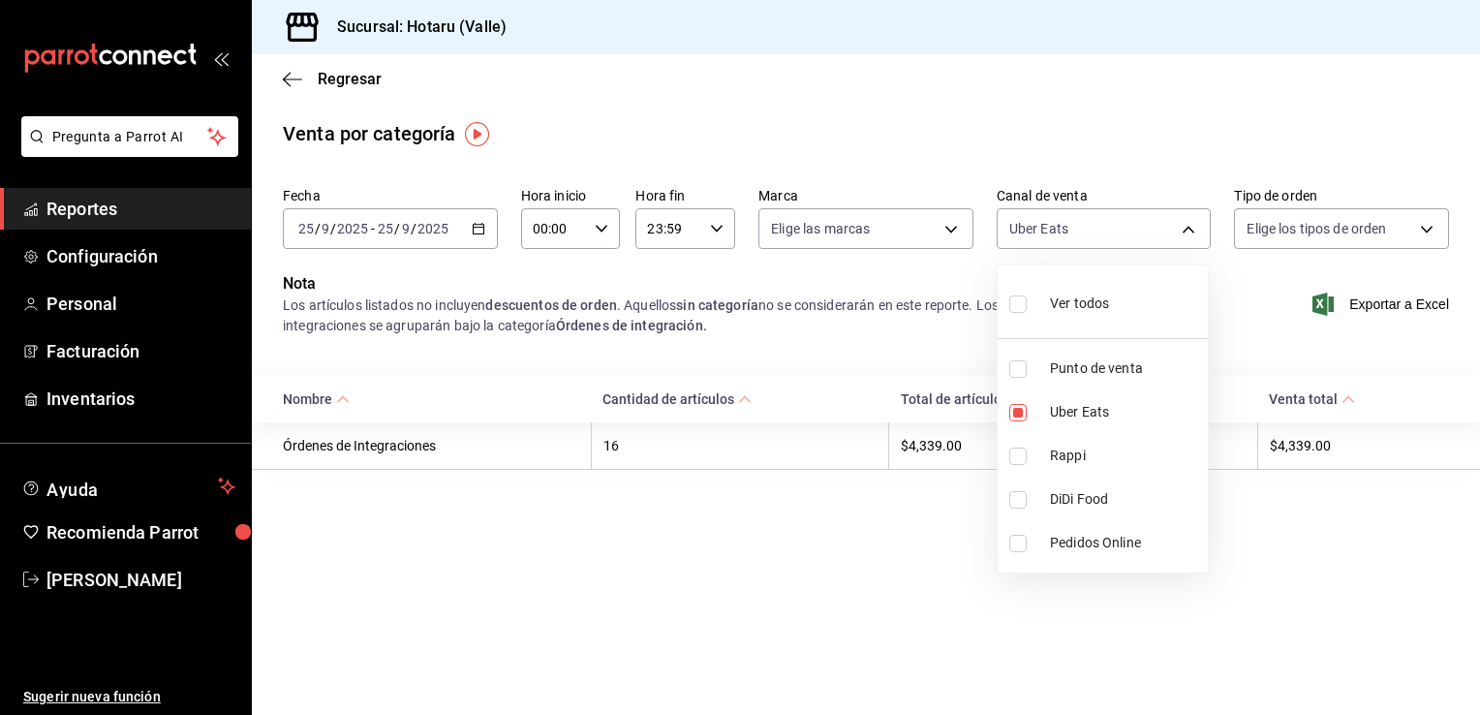
click at [950, 227] on div at bounding box center [740, 357] width 1480 height 715
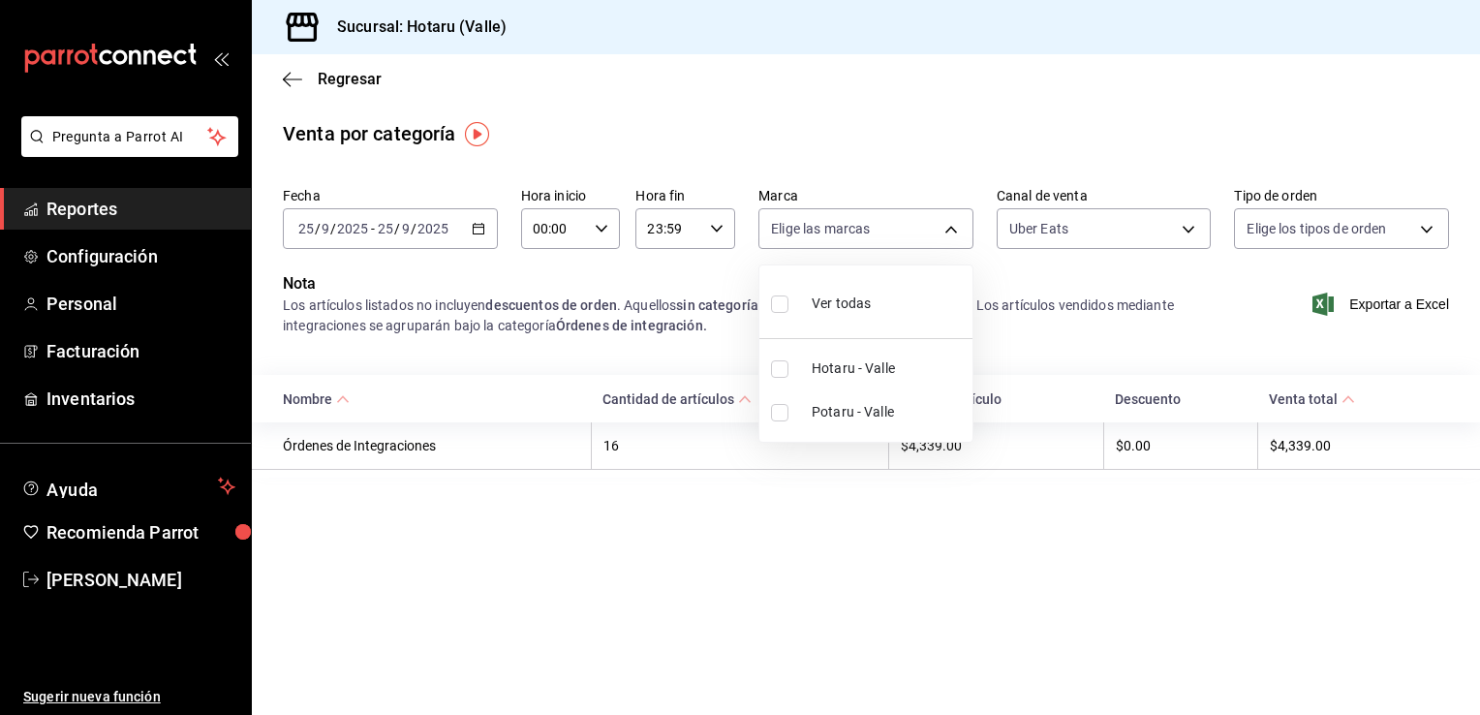
click at [950, 227] on body "Pregunta a Parrot AI Reportes Configuración Personal Facturación Inventarios Ay…" at bounding box center [740, 357] width 1480 height 715
click at [779, 409] on input "checkbox" at bounding box center [779, 412] width 17 height 17
checkbox input "true"
type input "619c758d-7c36-49c6-a756-e52d453908cb"
click at [779, 409] on input "checkbox" at bounding box center [779, 412] width 17 height 17
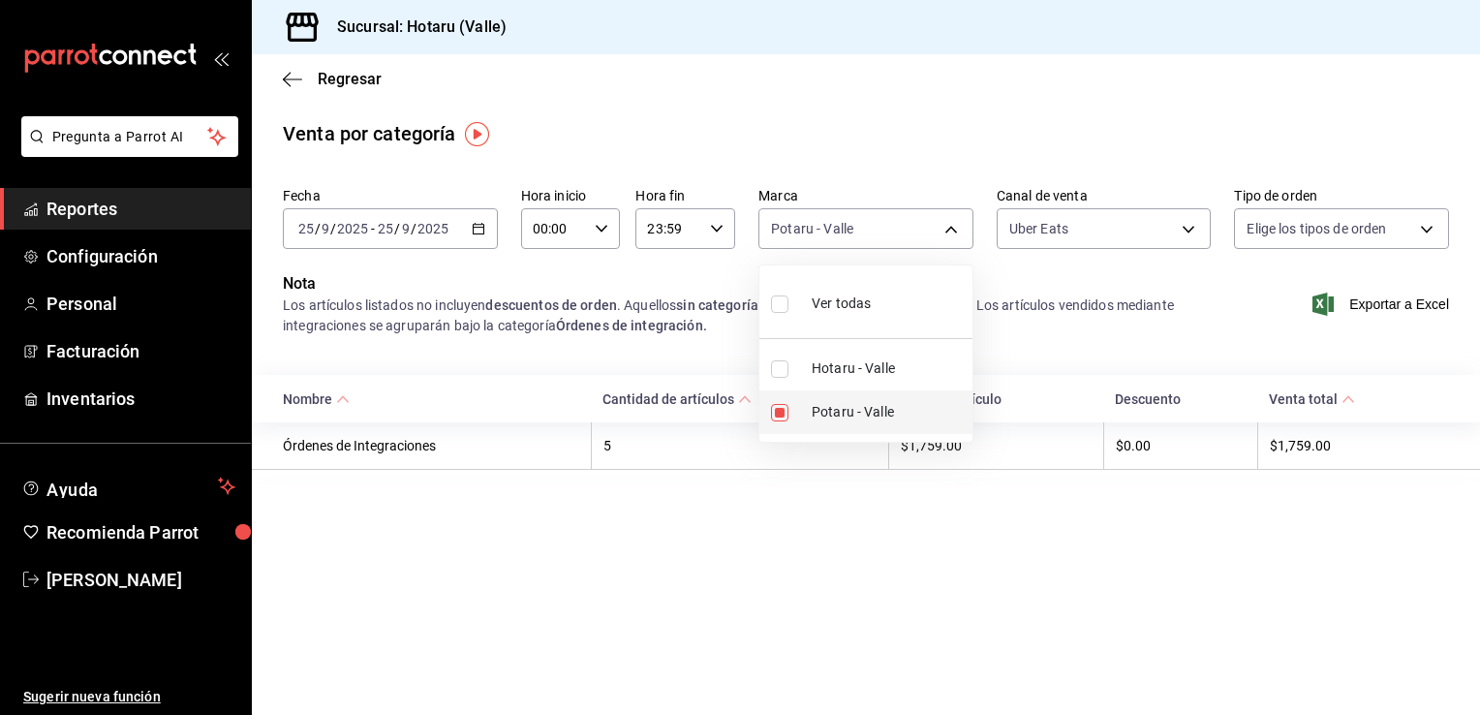
checkbox input "false"
click at [778, 369] on input "checkbox" at bounding box center [779, 368] width 17 height 17
checkbox input "true"
type input "c6f689f8-63fd-49a8-a607-35aea03ac6a9"
click at [781, 368] on input "checkbox" at bounding box center [779, 368] width 17 height 17
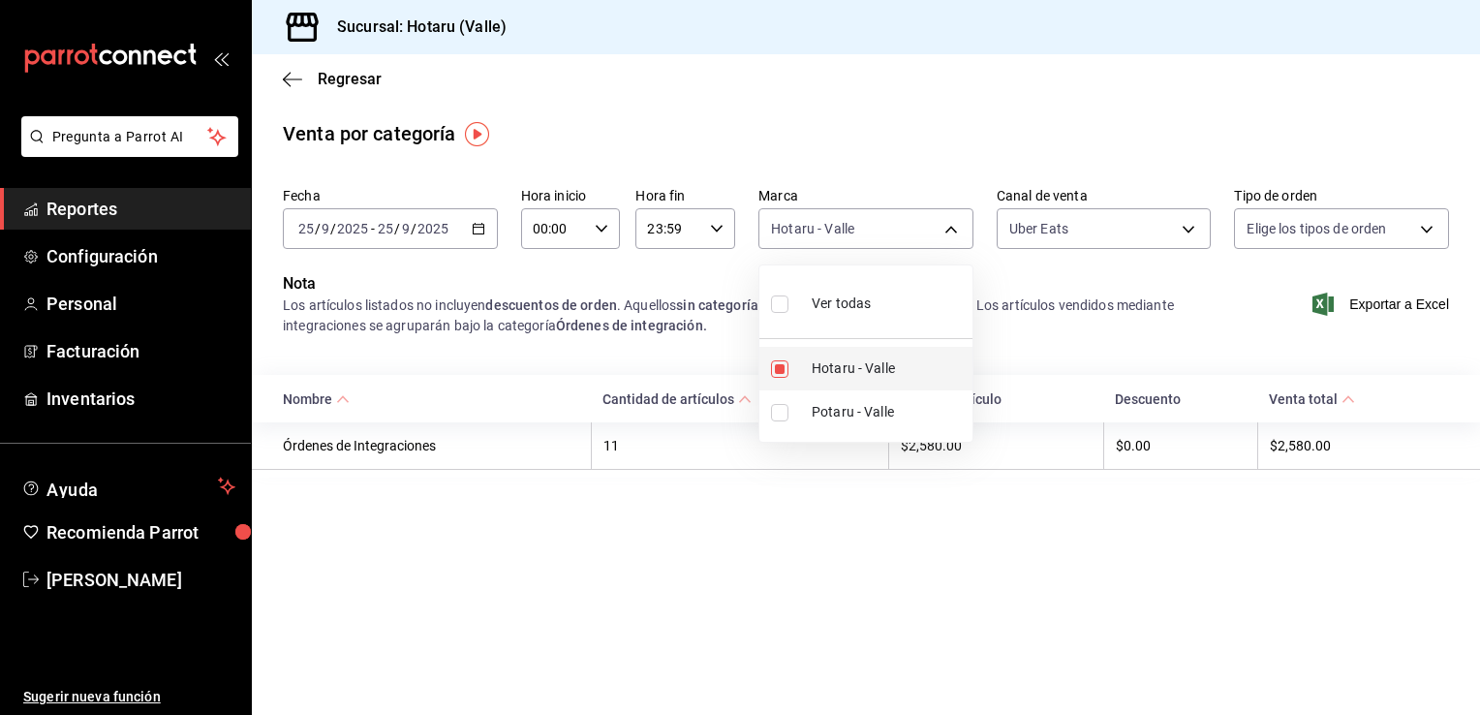
checkbox input "false"
click at [776, 409] on input "checkbox" at bounding box center [779, 412] width 17 height 17
checkbox input "true"
type input "619c758d-7c36-49c6-a756-e52d453908cb"
click at [294, 76] on div at bounding box center [740, 357] width 1480 height 715
